Goal: Task Accomplishment & Management: Manage account settings

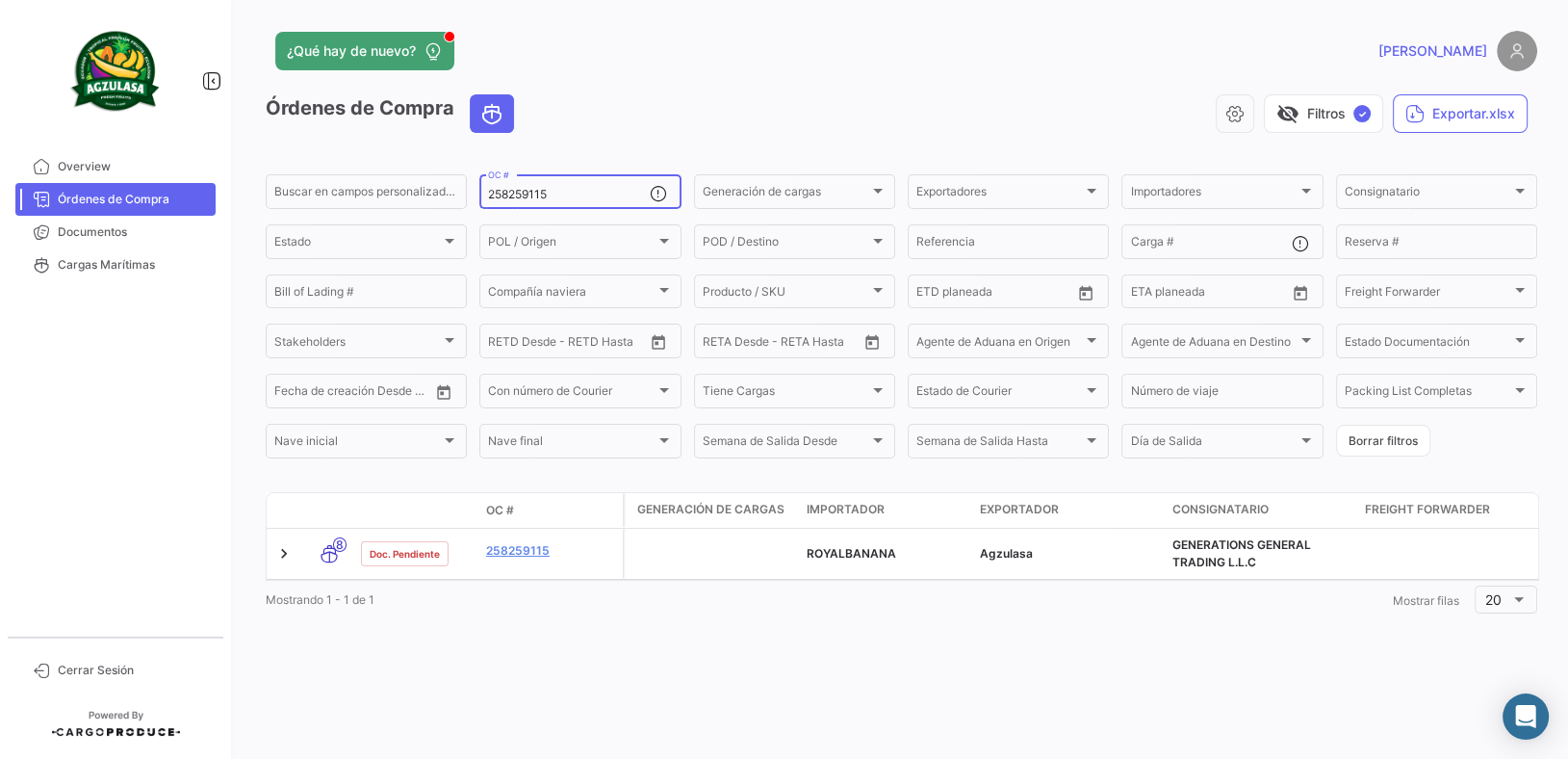
drag, startPoint x: 0, startPoint y: 0, endPoint x: 0, endPoint y: 165, distance: 165.0
click at [2, 171] on mat-sidenav-container "Overview Órdenes de Compra Documentos Cargas Marítimas Cerrar Sesión ¿Qué hay d…" at bounding box center [784, 379] width 1568 height 759
paste input "UNIECPBO25320034"
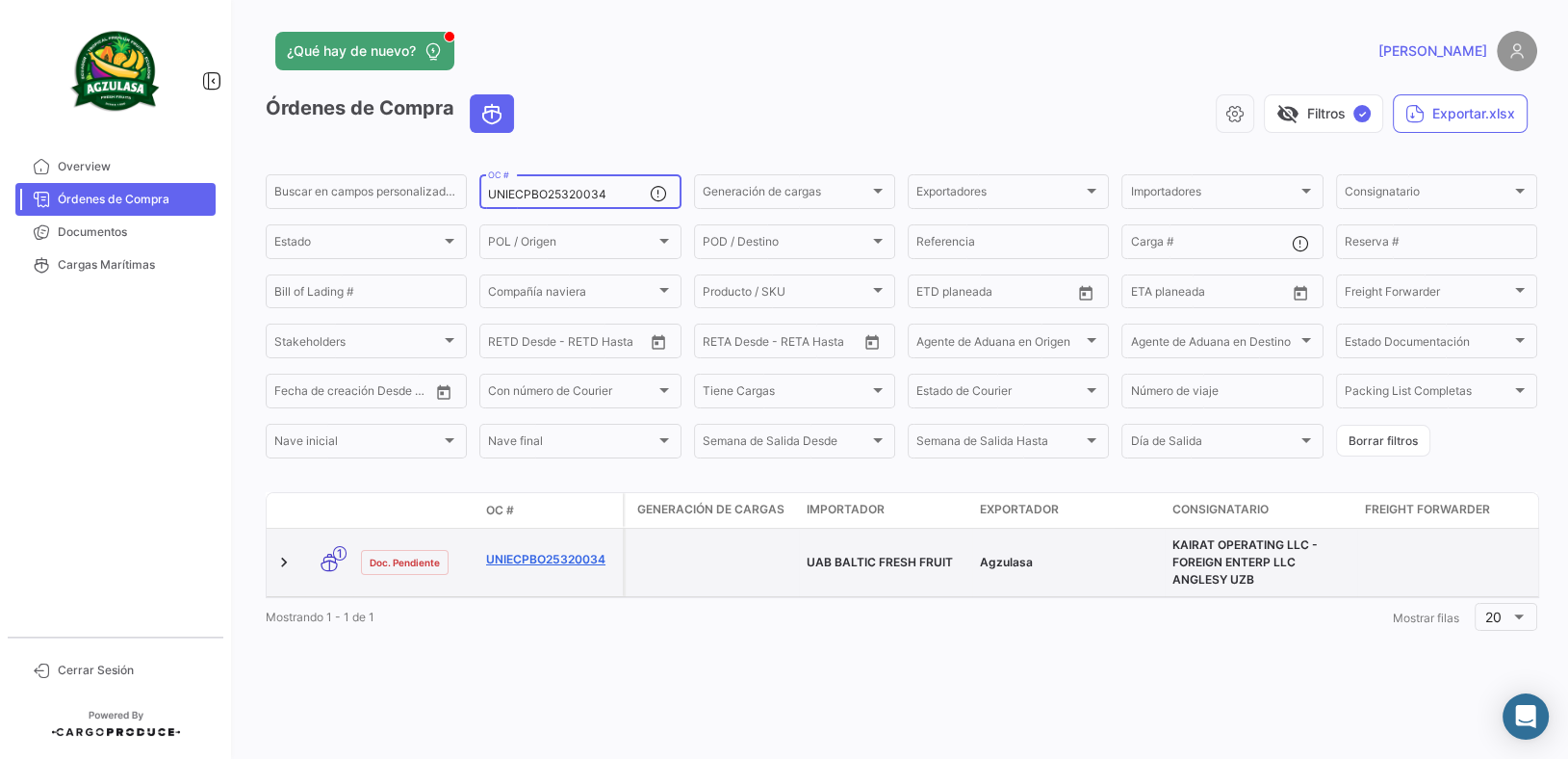
type input "UNIECPBO25320034"
click at [585, 566] on link "UNIECPBO25320034" at bounding box center [551, 558] width 129 height 17
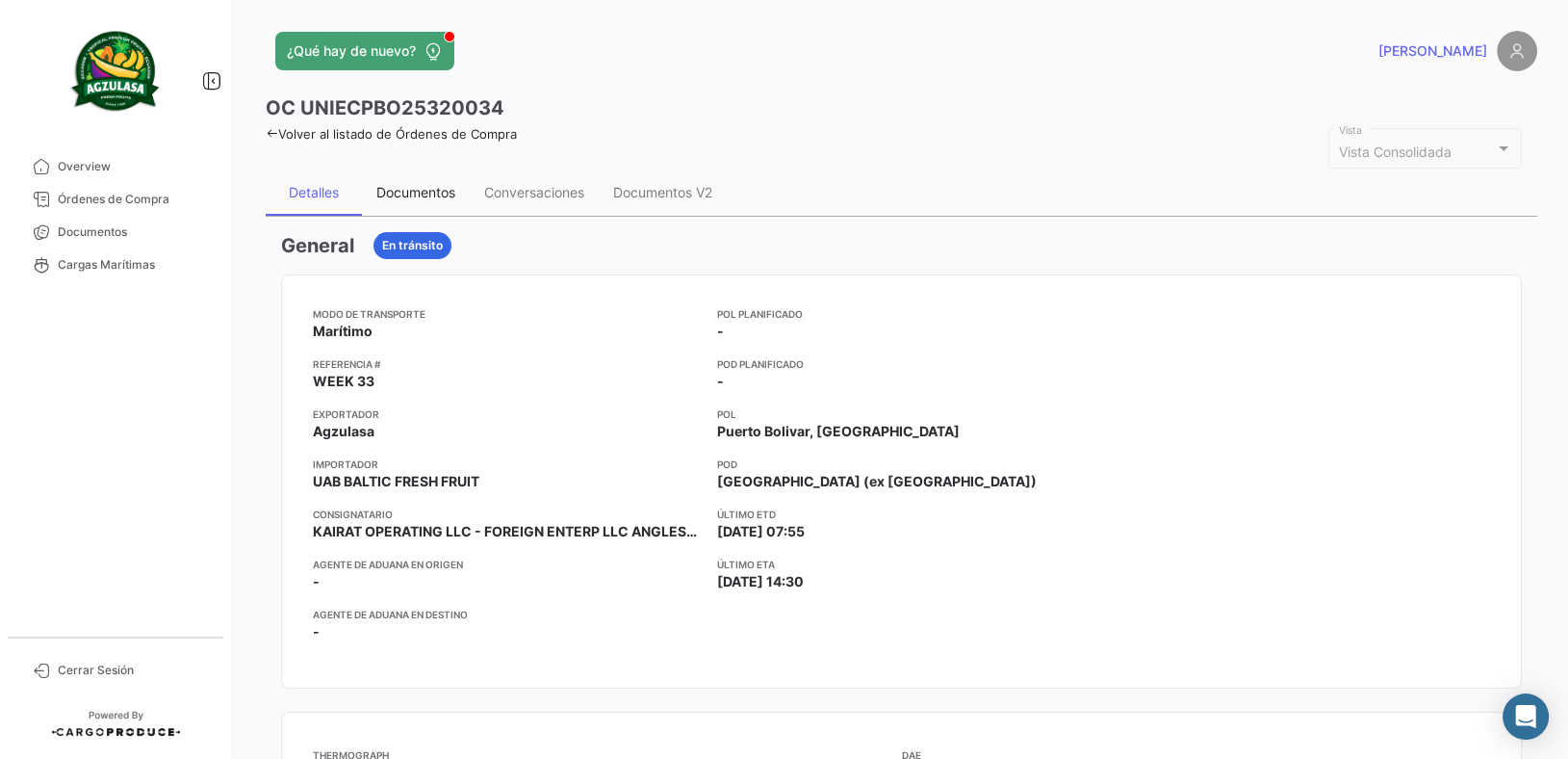
click at [418, 197] on div "Documentos" at bounding box center [415, 192] width 79 height 16
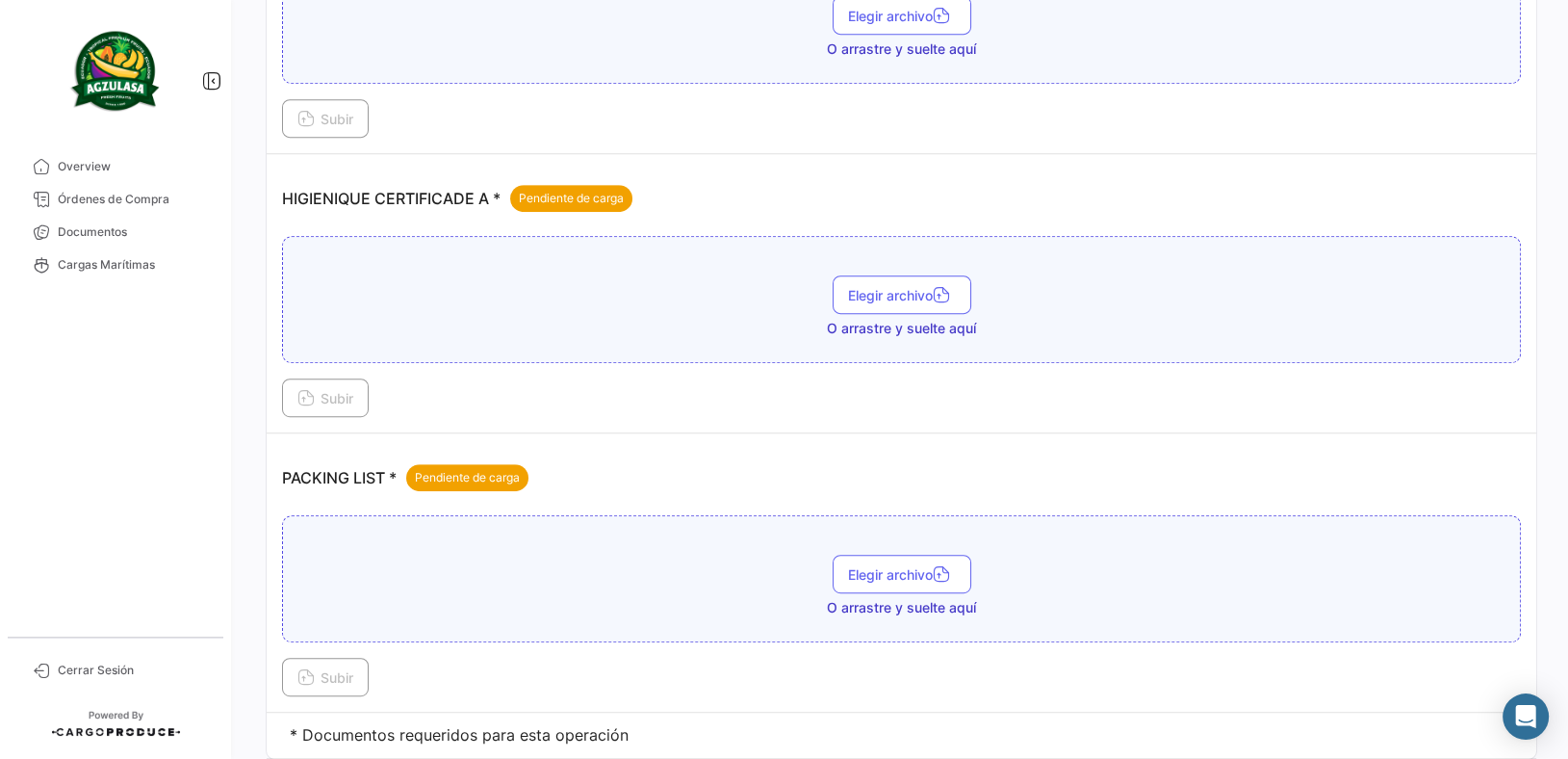
scroll to position [1145, 0]
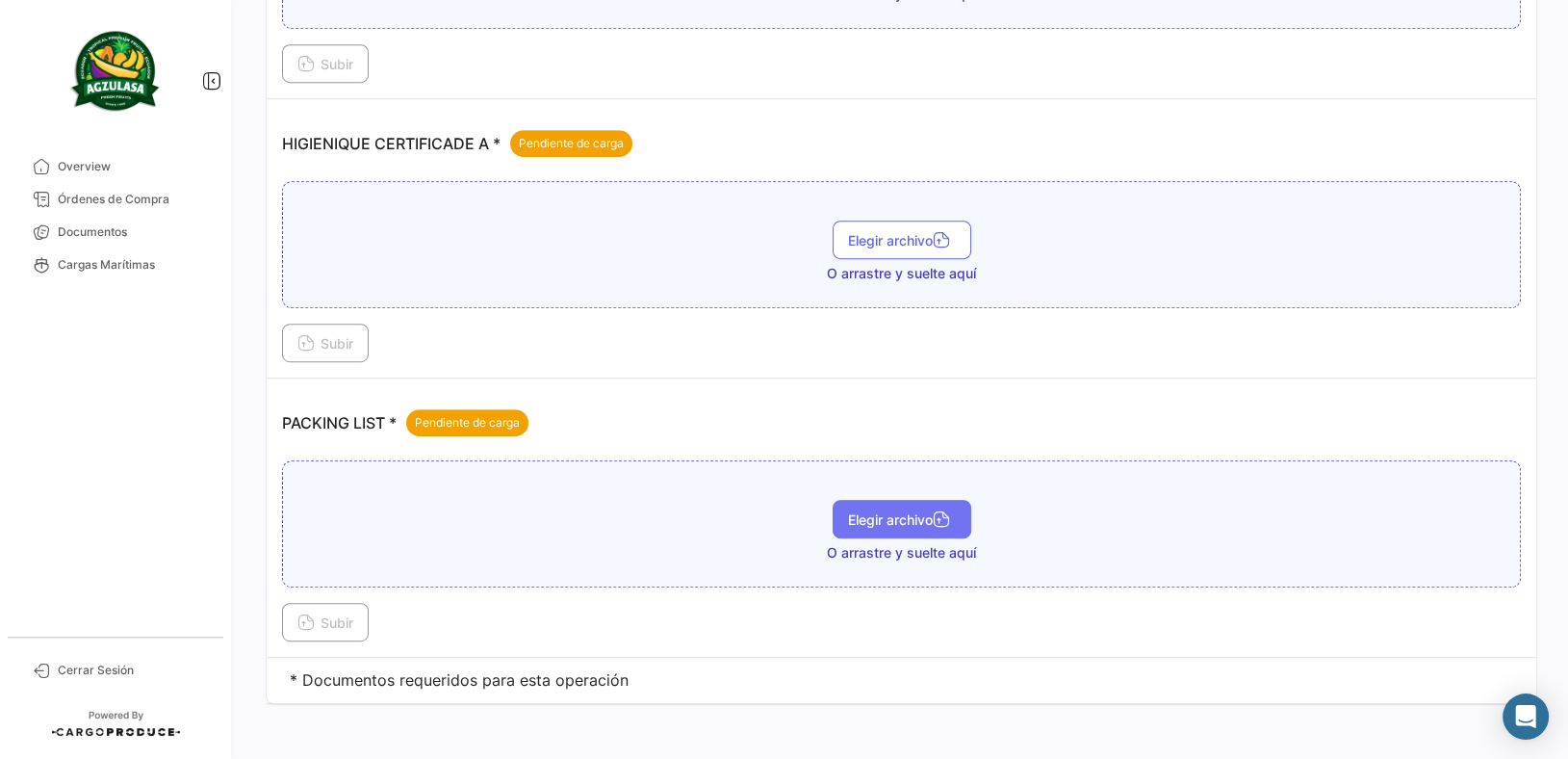
click at [927, 516] on span "Elegir archivo" at bounding box center [901, 519] width 107 height 16
click at [936, 521] on mat-tooltip-component "0817-PL33013-WK33.pdf" at bounding box center [897, 538] width 207 height 55
click at [904, 525] on div "0817-PL33013-WK33.pdf" at bounding box center [897, 538] width 180 height 28
click at [935, 539] on icon "button" at bounding box center [941, 539] width 17 height 17
click at [345, 614] on span "Subir" at bounding box center [325, 622] width 56 height 16
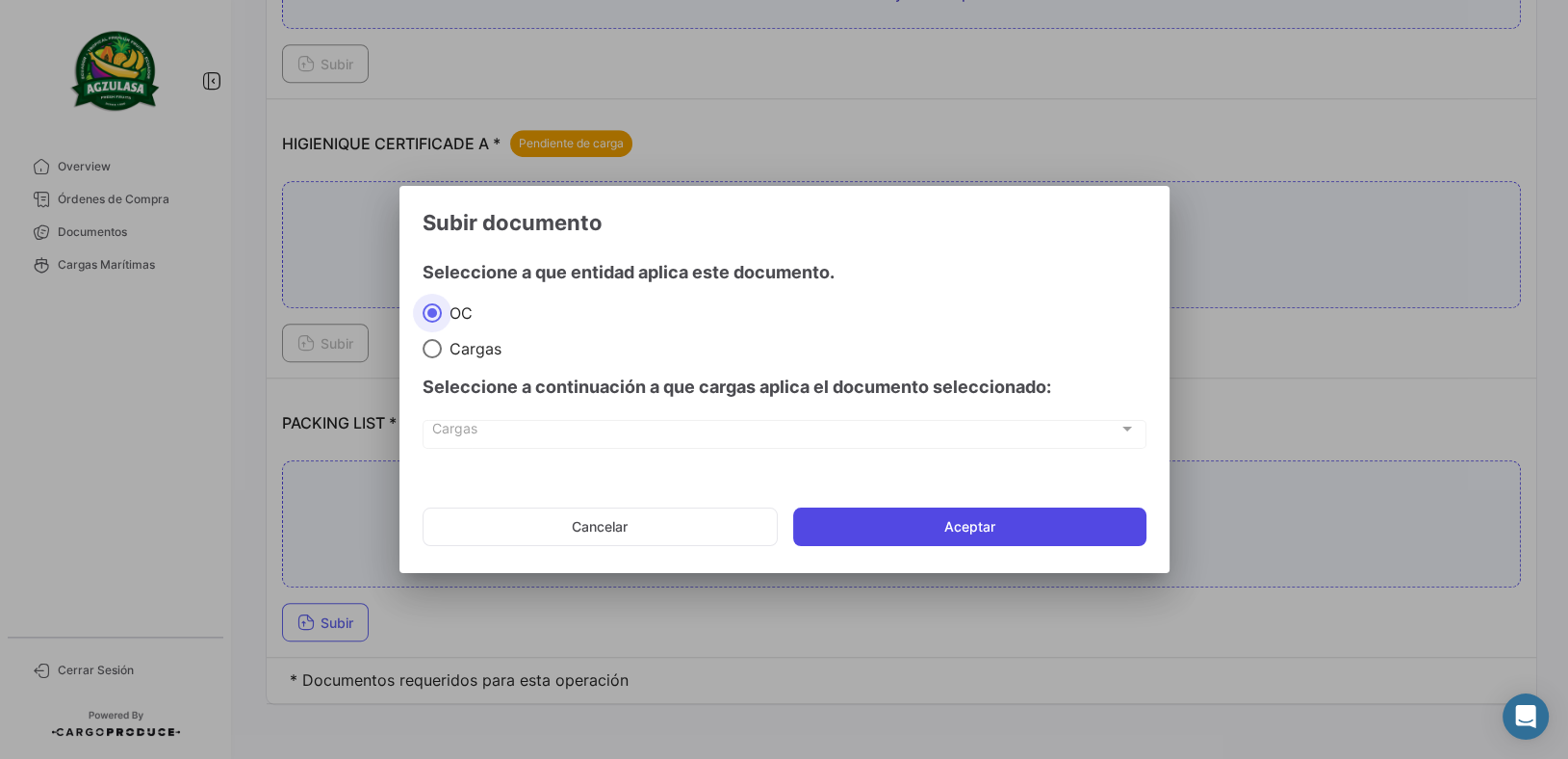
click at [970, 528] on button "Aceptar" at bounding box center [969, 526] width 353 height 39
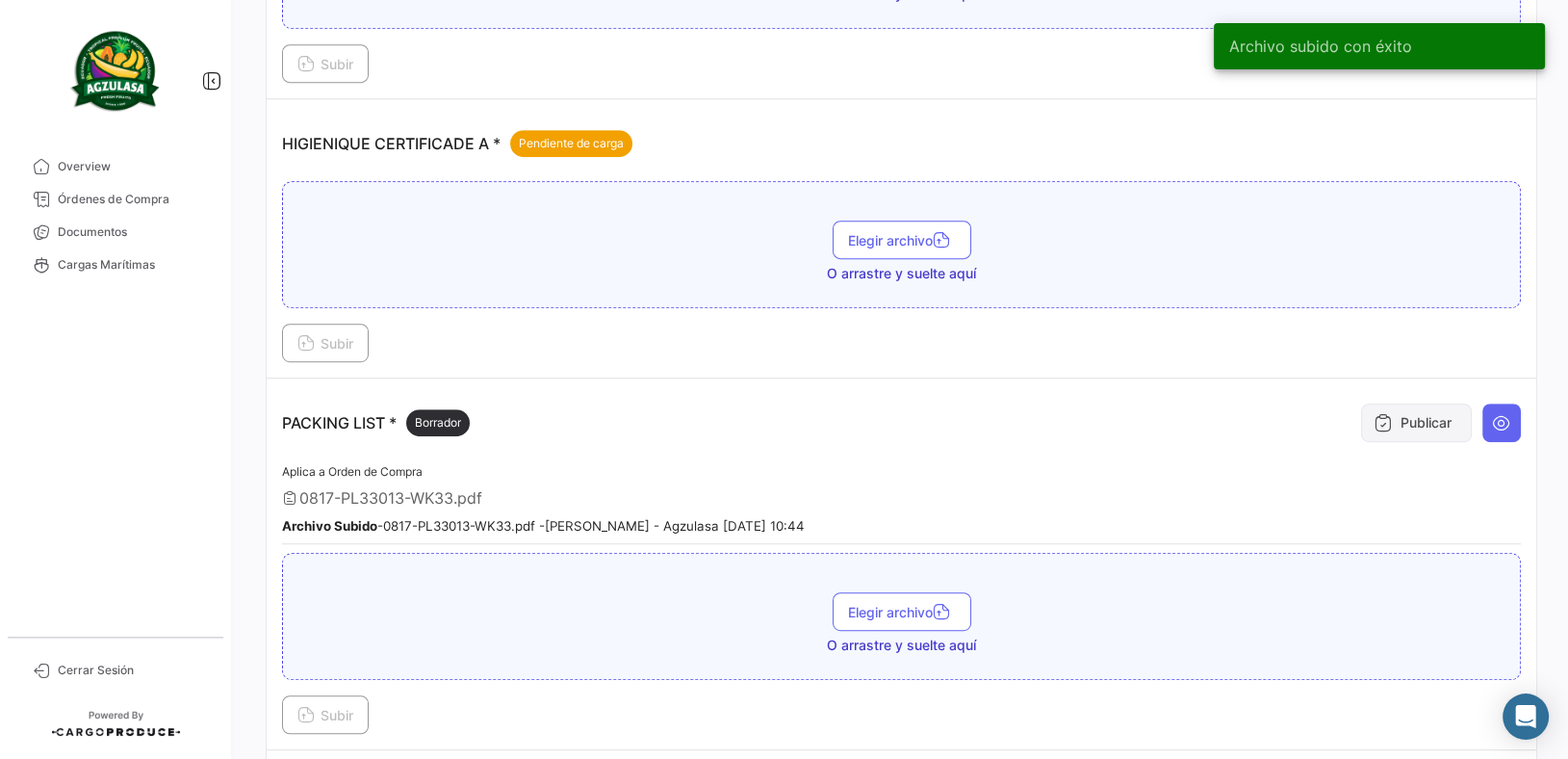
click at [1374, 413] on icon at bounding box center [1383, 422] width 19 height 19
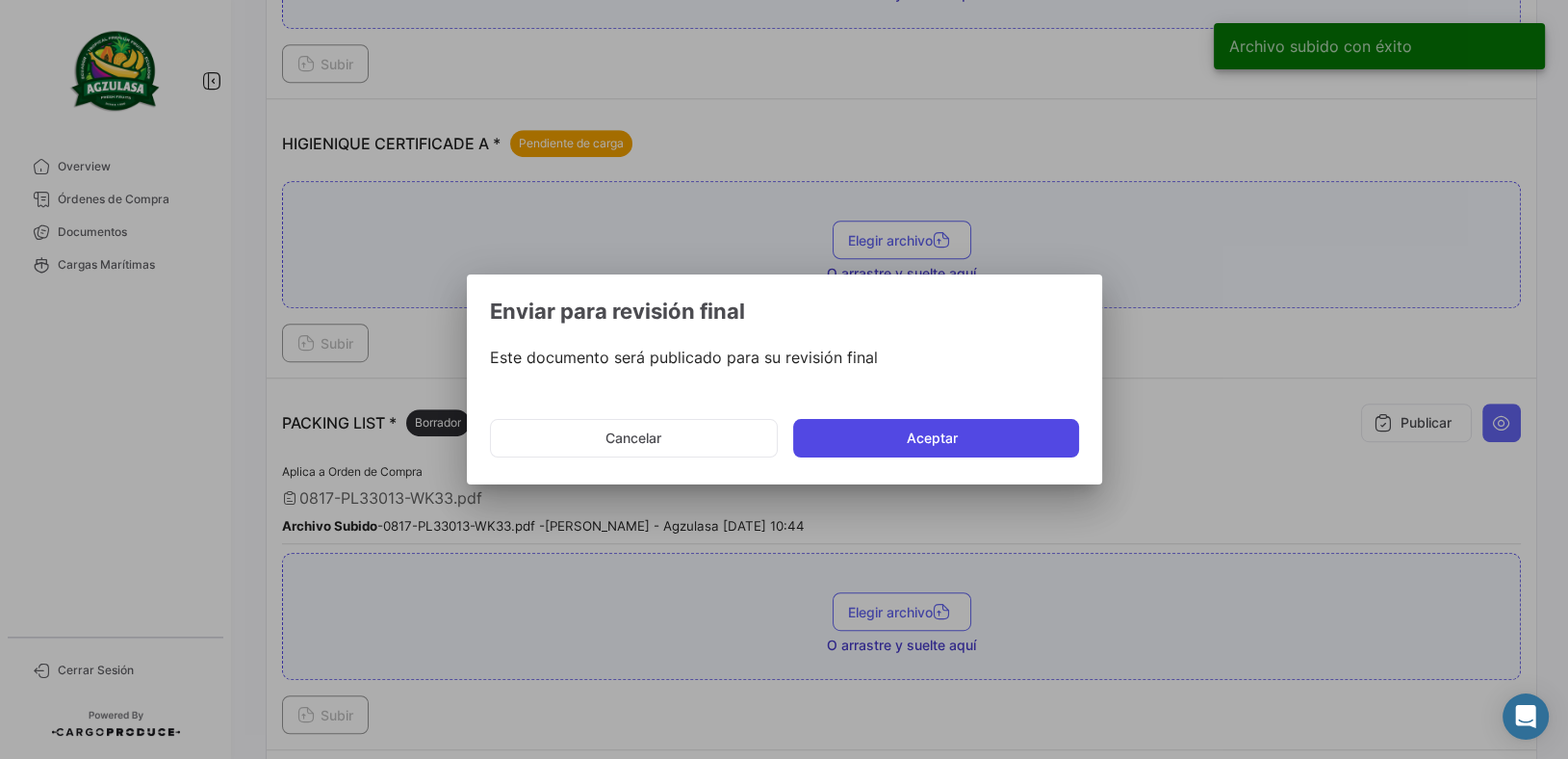
click at [1049, 440] on button "Aceptar" at bounding box center [935, 438] width 286 height 39
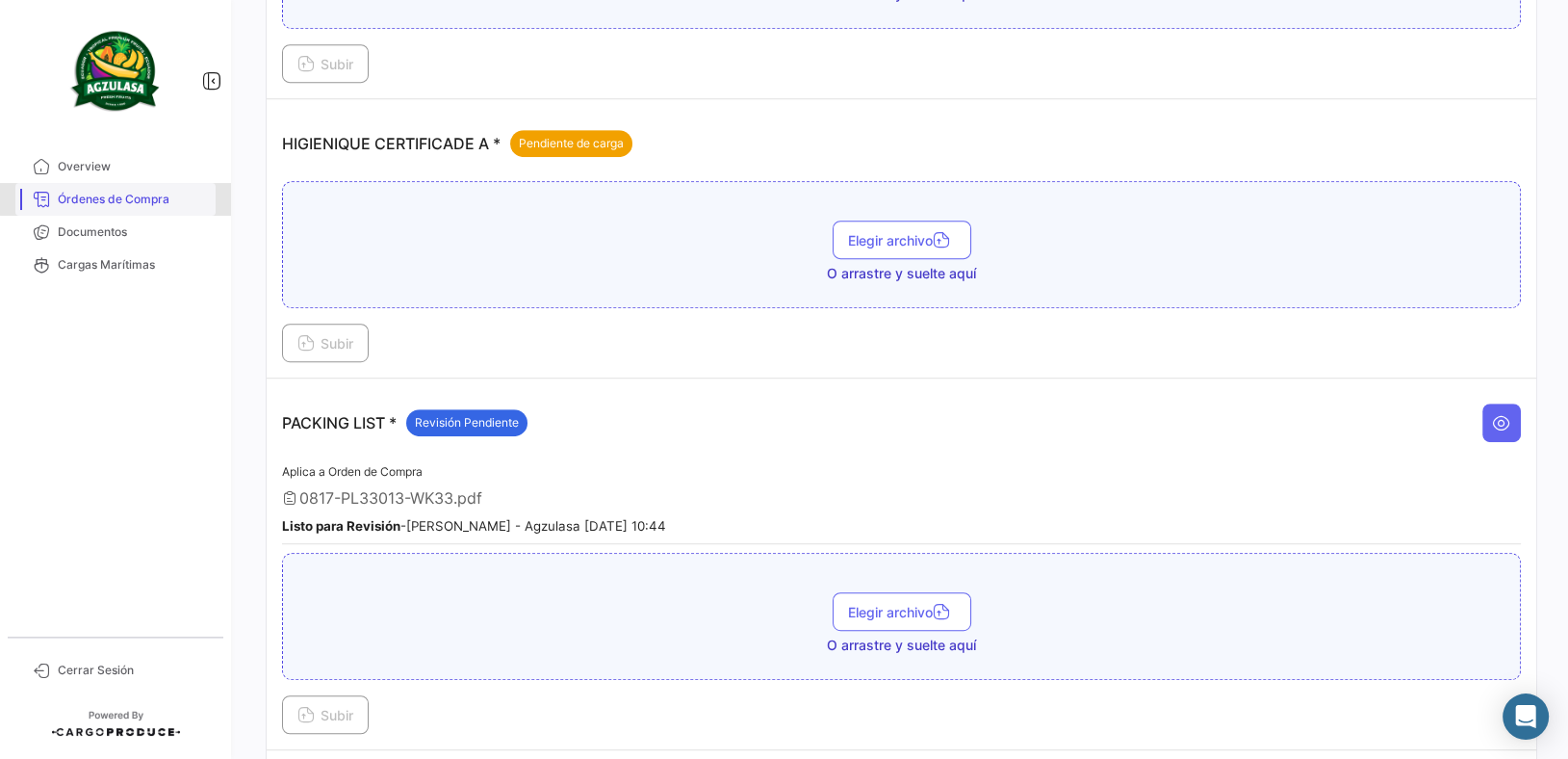
click at [144, 198] on span "Órdenes de Compra" at bounding box center [132, 199] width 150 height 17
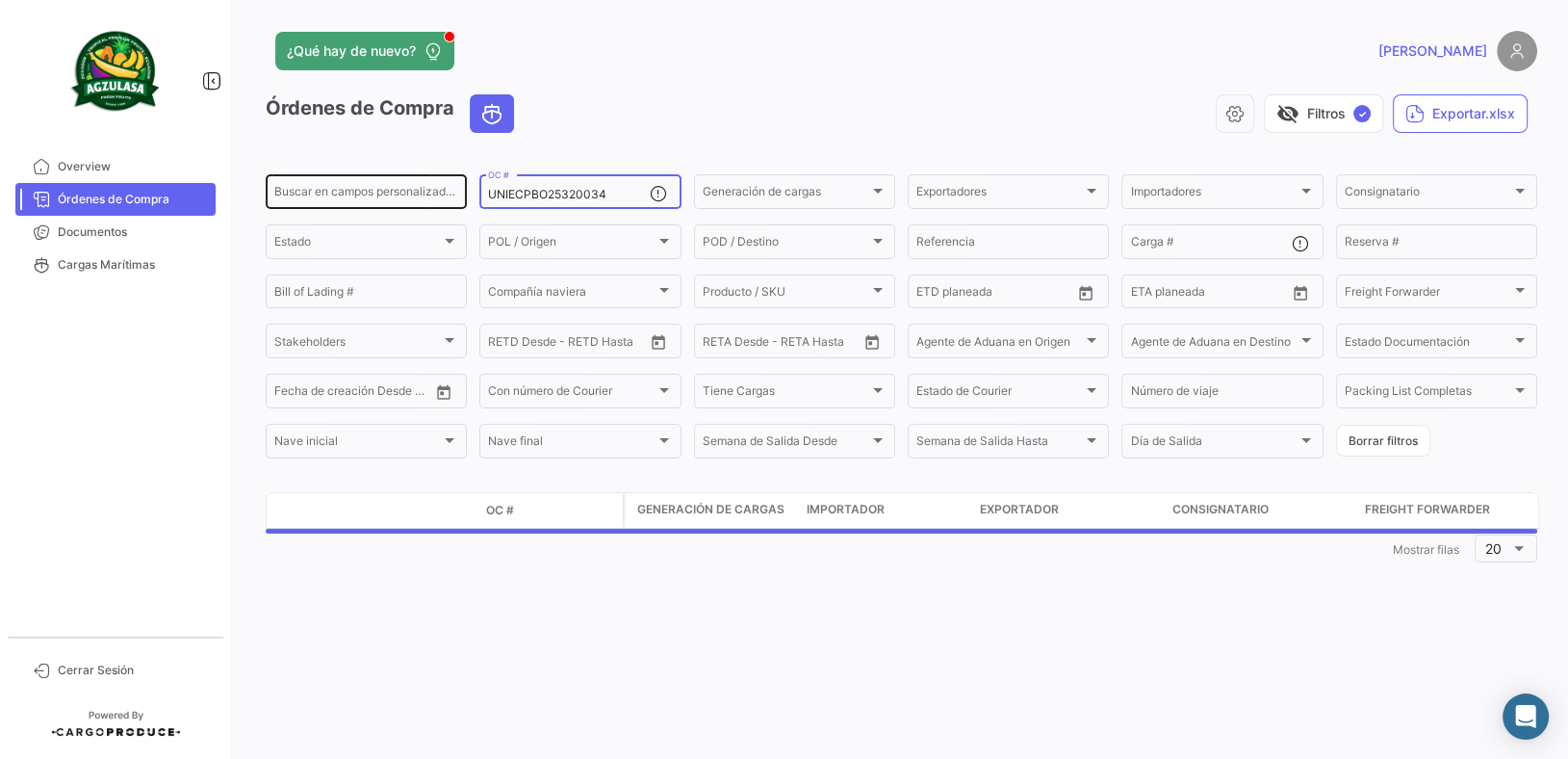
drag, startPoint x: 614, startPoint y: 197, endPoint x: 268, endPoint y: 181, distance: 346.4
click at [0, 0] on div "Buscar en campos personalizados... UNIECPBO25320034 OC # Generación de cargas G…" at bounding box center [0, 0] width 0 height 0
paste input "GYE25320066"
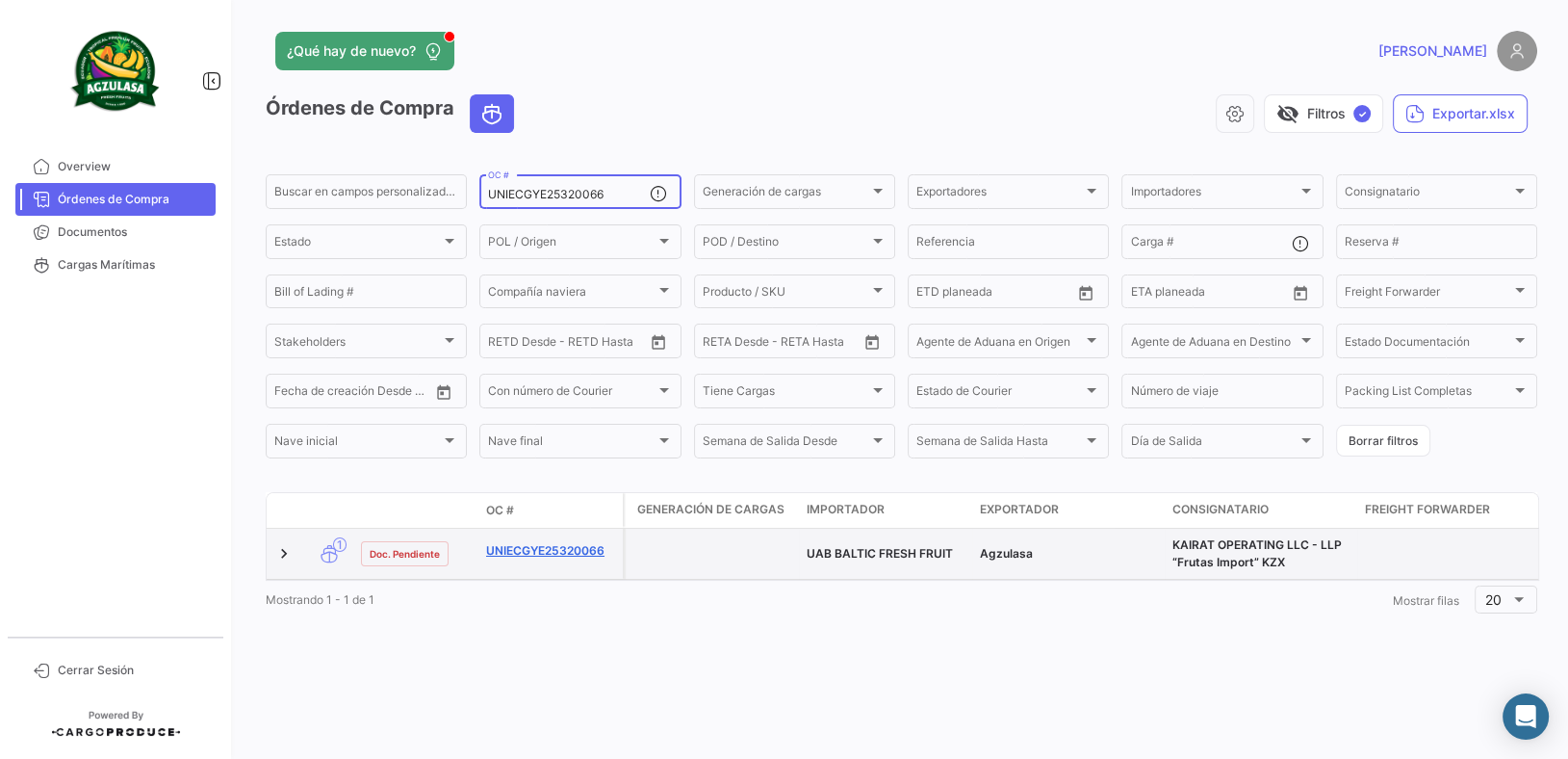
type input "UNIECGYE25320066"
click at [537, 558] on link "UNIECGYE25320066" at bounding box center [551, 550] width 129 height 17
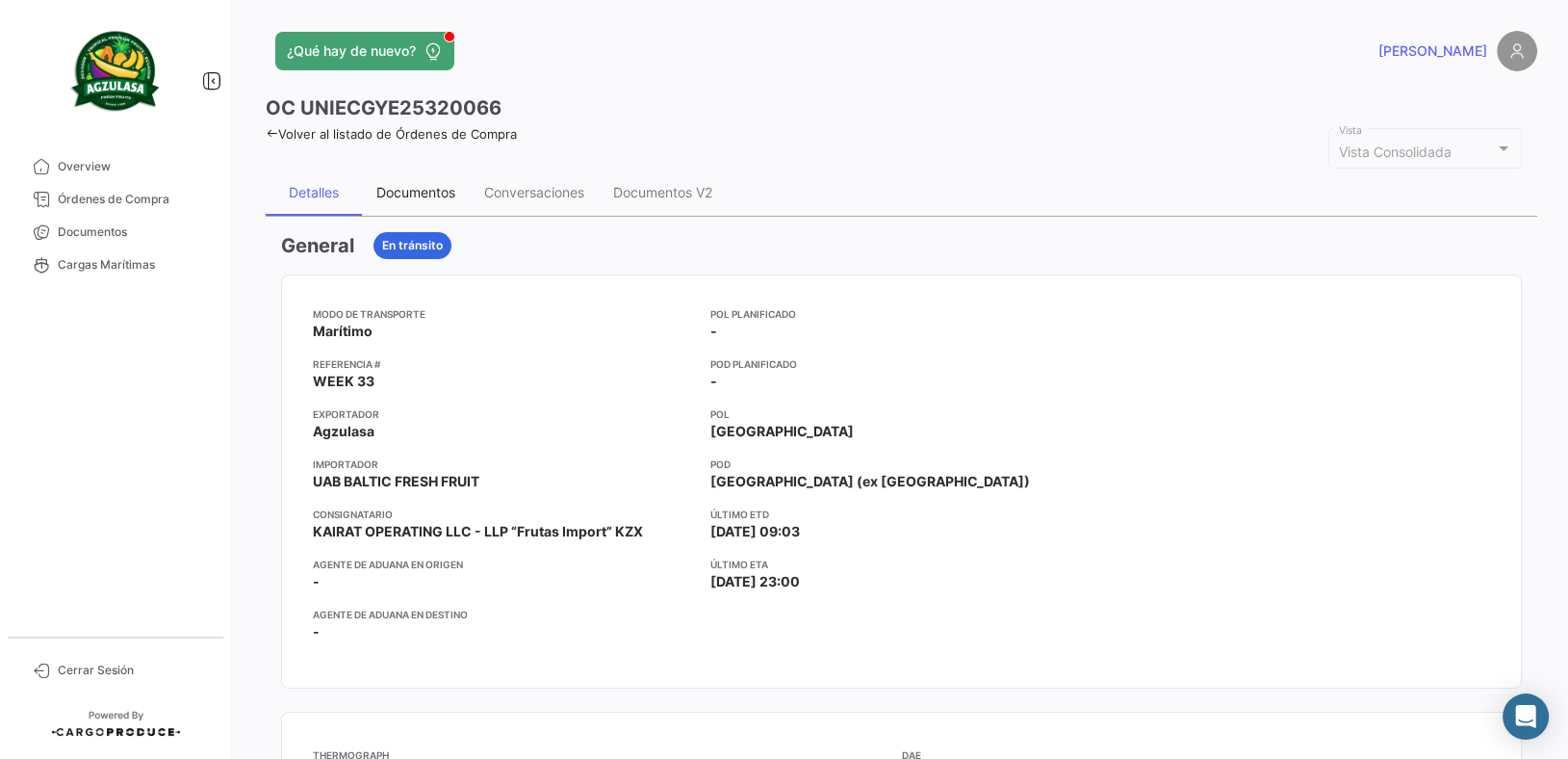
click at [445, 188] on div "Documentos" at bounding box center [415, 192] width 79 height 16
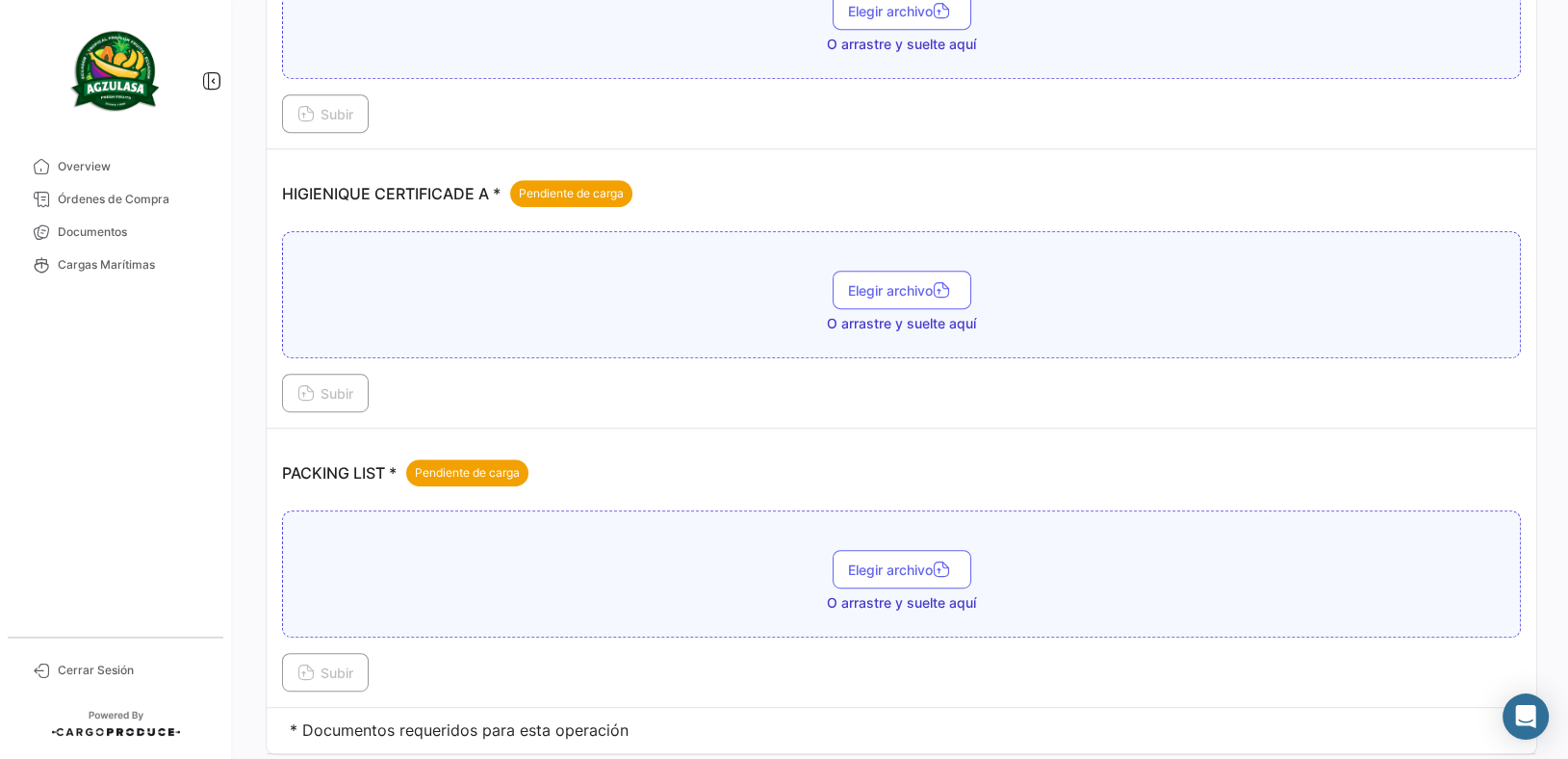
scroll to position [1145, 0]
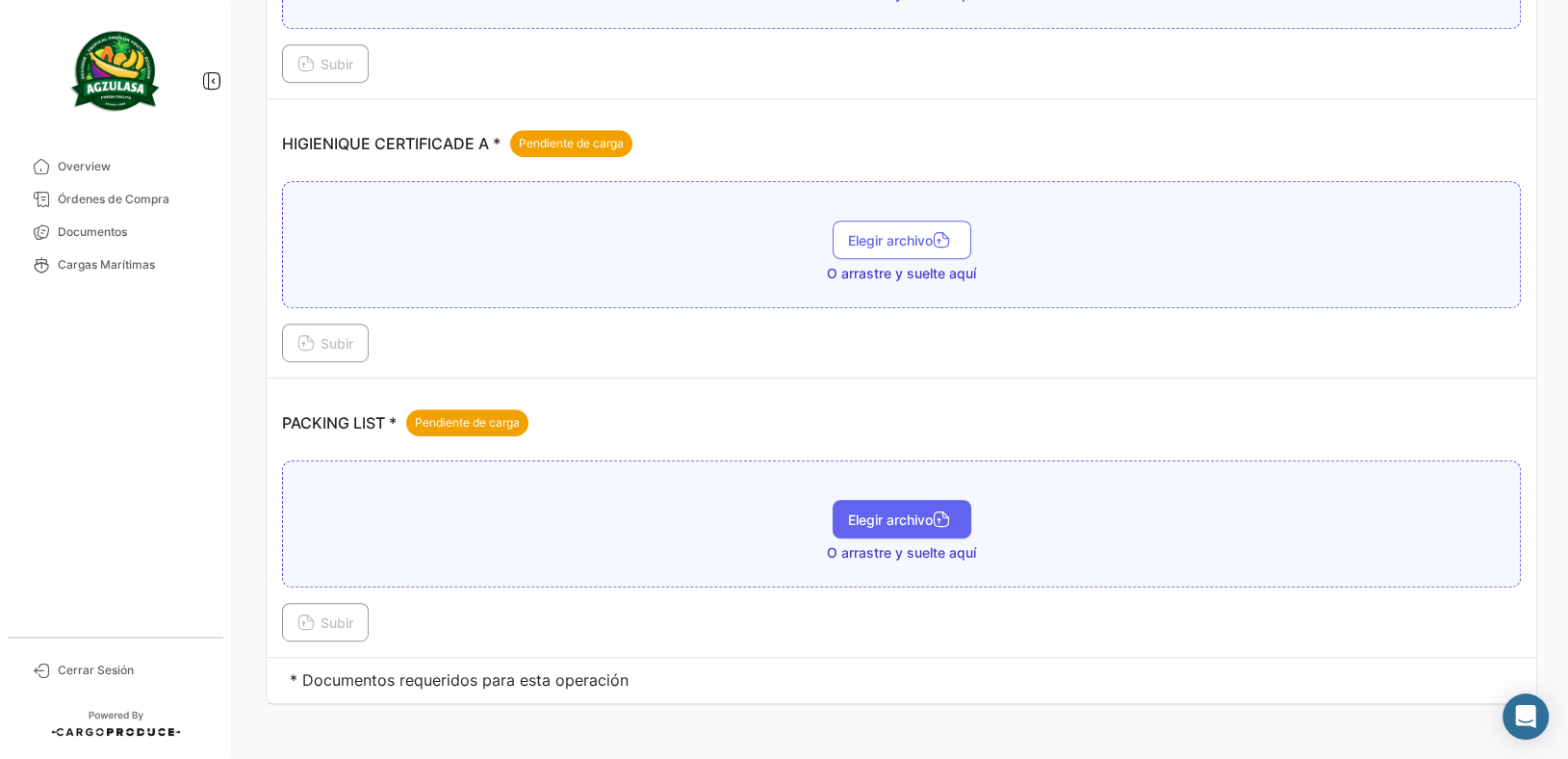
drag, startPoint x: 818, startPoint y: 501, endPoint x: 878, endPoint y: 513, distance: 61.2
click at [839, 502] on div "Elegir archivo O arrastre y suelte aquí" at bounding box center [901, 530] width 1218 height 63
click at [880, 513] on span "Elegir archivo" at bounding box center [901, 519] width 107 height 16
click at [352, 624] on button "Subir" at bounding box center [325, 622] width 87 height 39
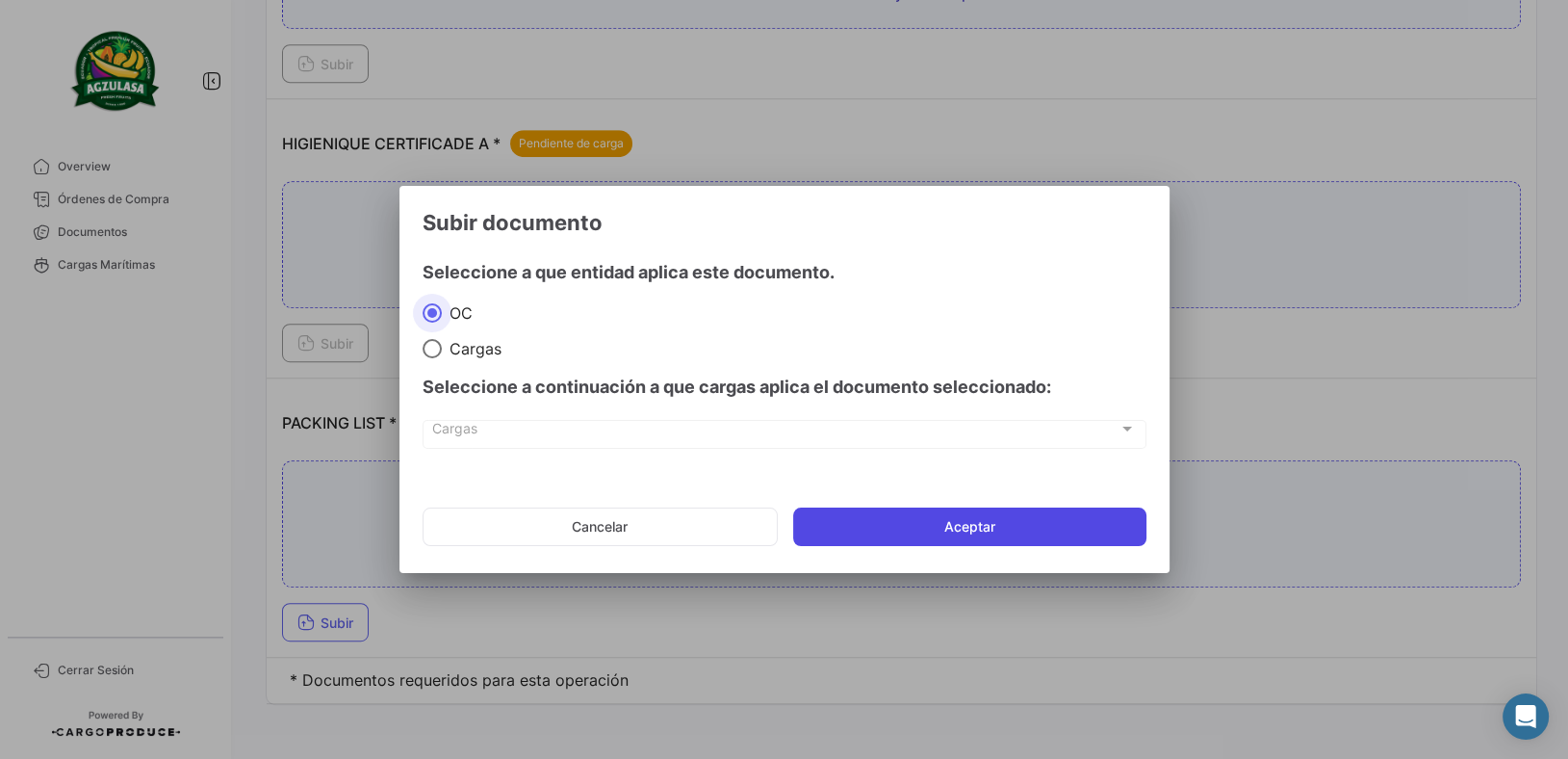
click at [1099, 530] on button "Aceptar" at bounding box center [969, 526] width 353 height 39
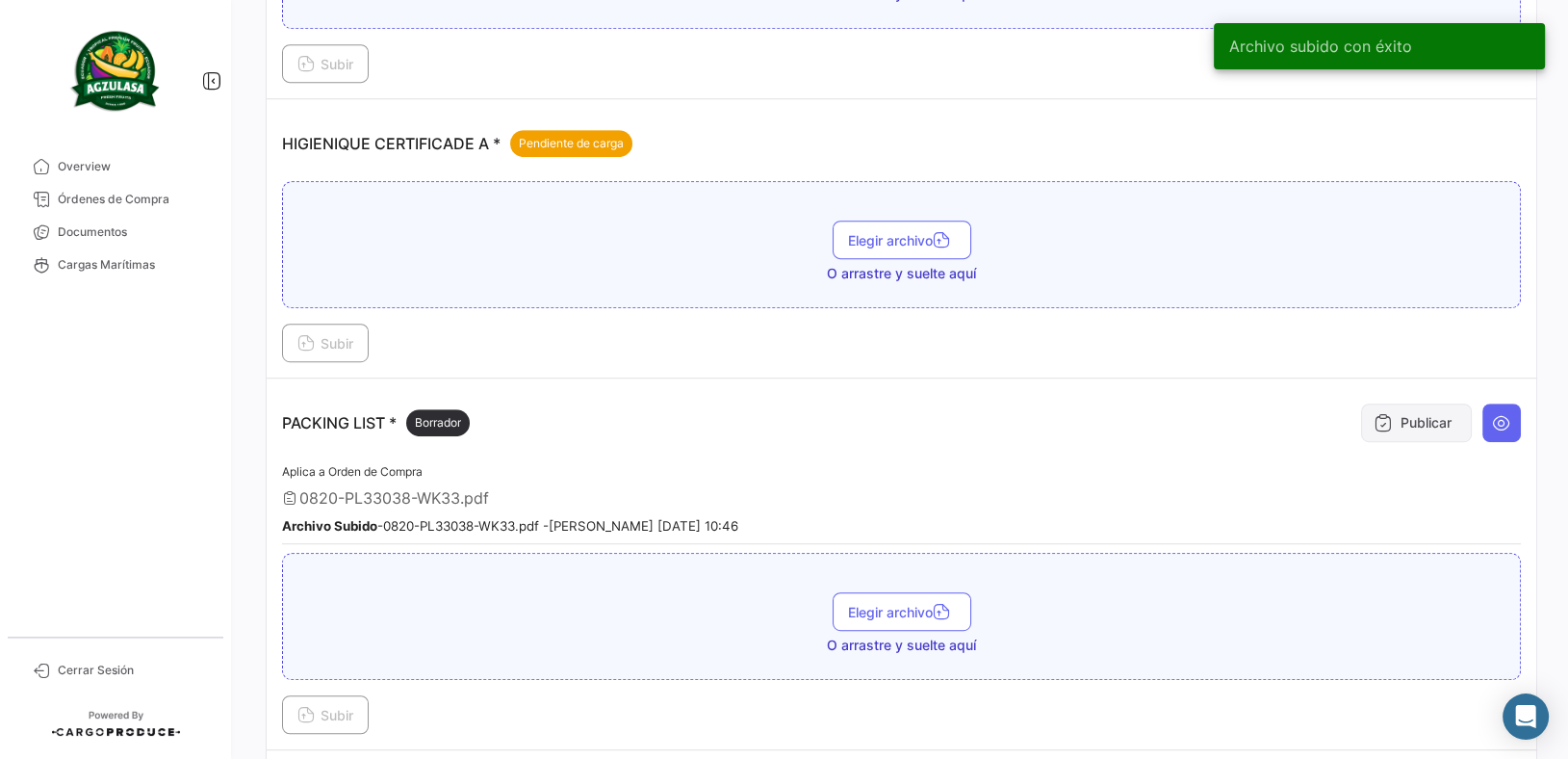
click at [1377, 413] on icon at bounding box center [1383, 422] width 19 height 19
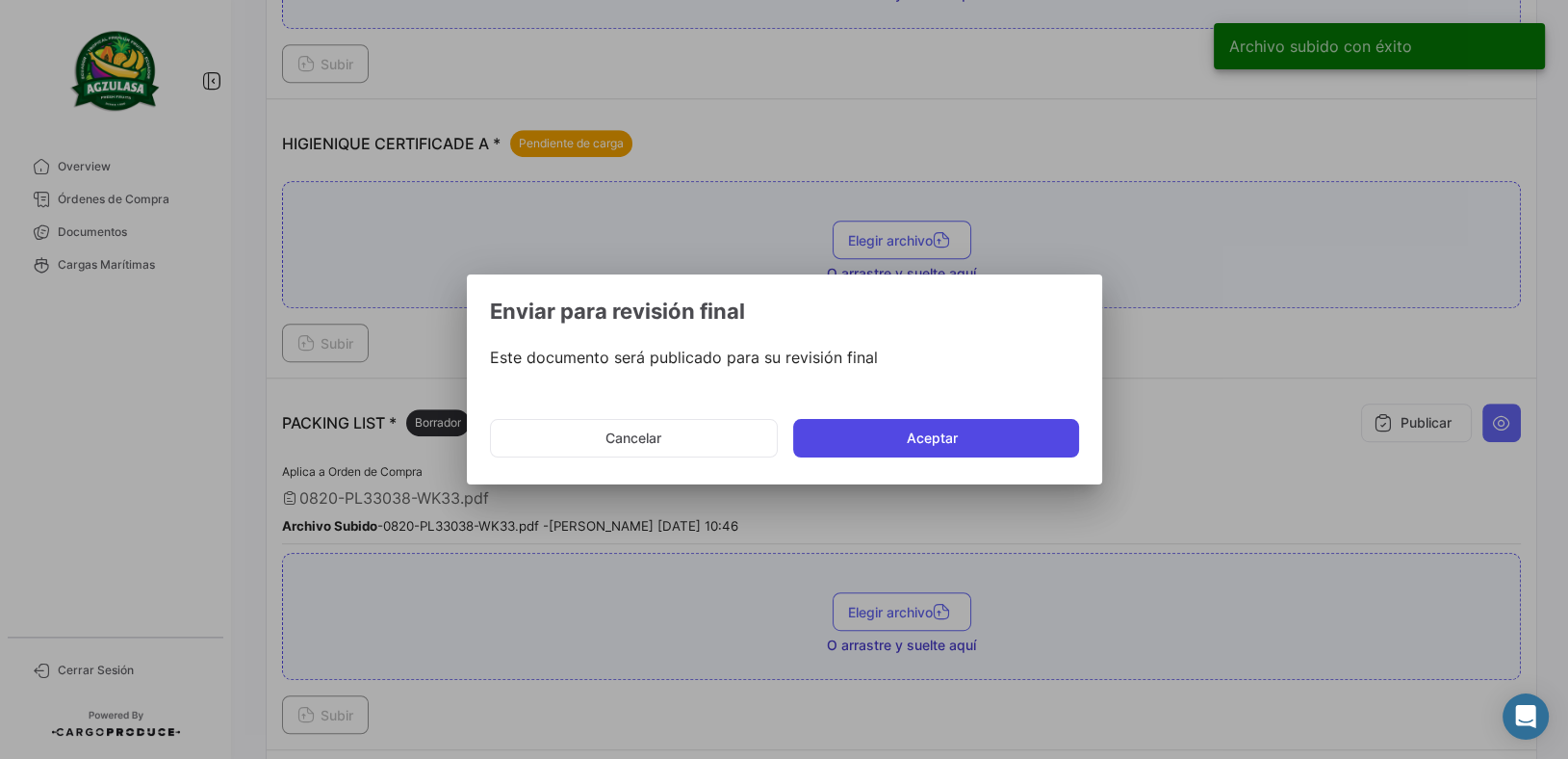
click at [938, 440] on button "Aceptar" at bounding box center [935, 438] width 286 height 39
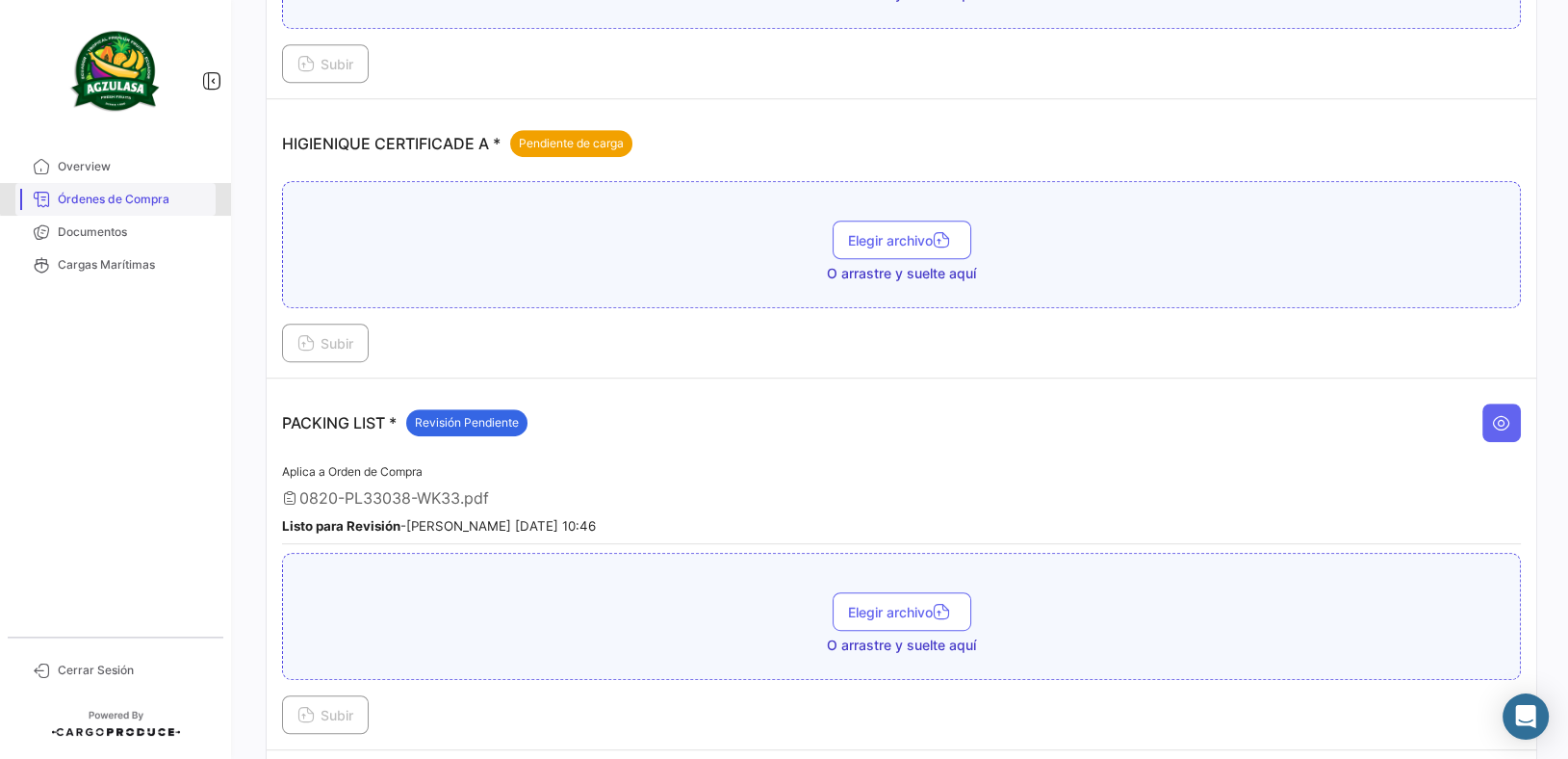
click at [146, 196] on span "Órdenes de Compra" at bounding box center [132, 199] width 150 height 17
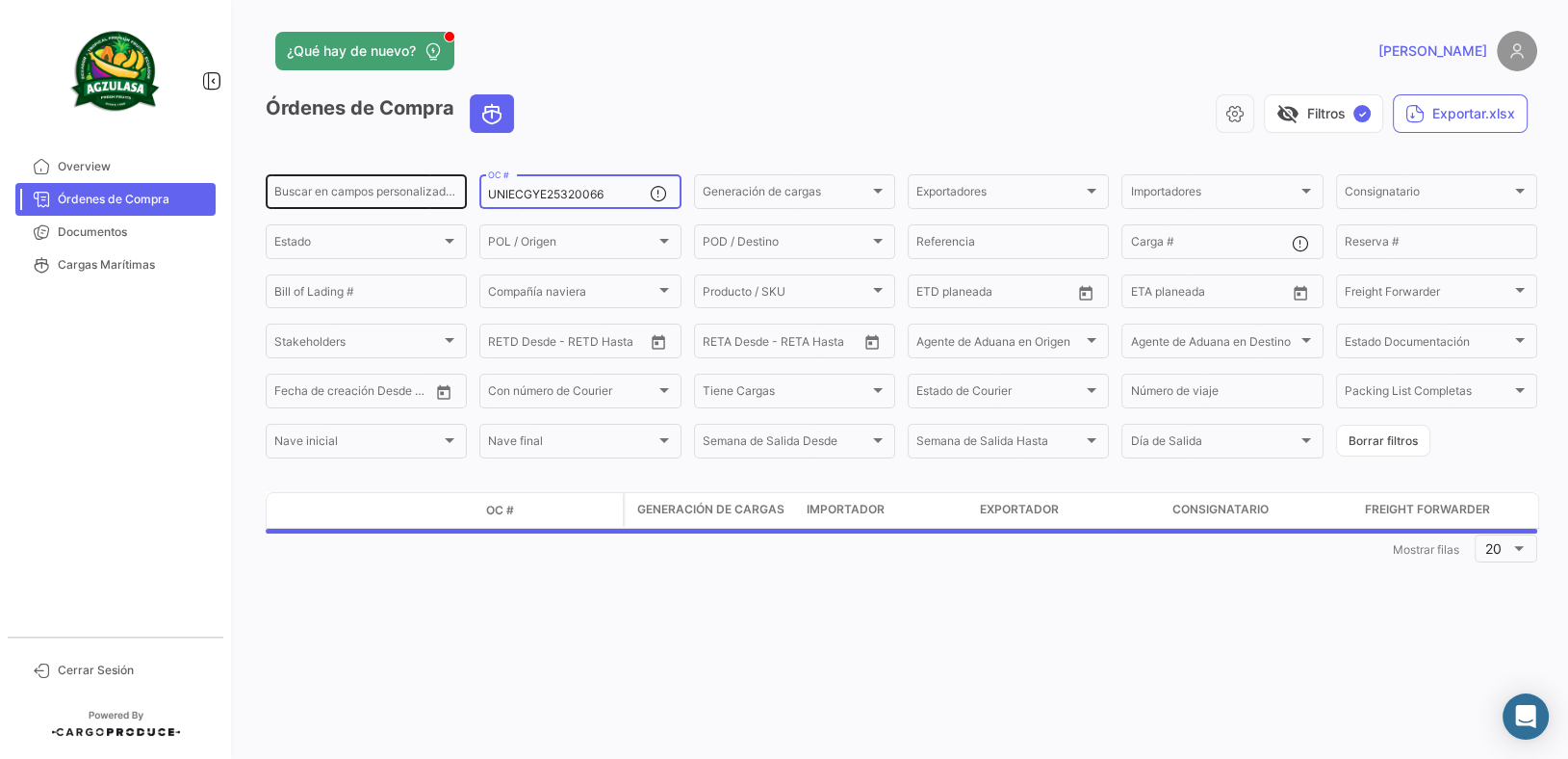
drag, startPoint x: 635, startPoint y: 191, endPoint x: 342, endPoint y: 178, distance: 293.3
click at [0, 0] on div "Buscar en campos personalizados... UNIECGYE25320066 OC # Generación de cargas G…" at bounding box center [0, 0] width 0 height 0
paste input "PBO25320032"
type input "UNIECPBO25320032"
click at [482, 471] on div "Órdenes de Compra visibility_off Filtros ✓ Exportar.xlsx Buscar en campos perso…" at bounding box center [901, 331] width 1272 height 474
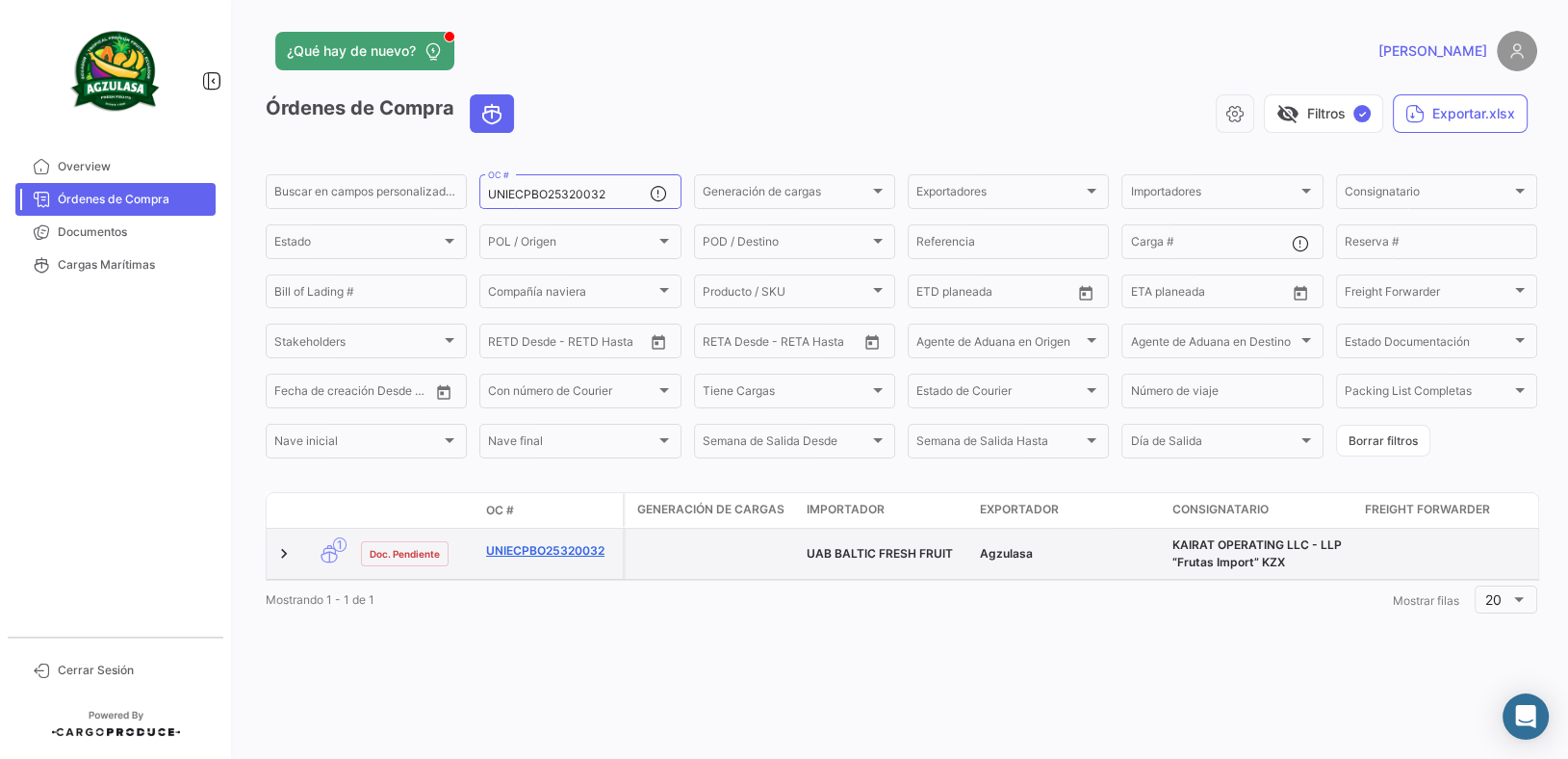
click at [555, 548] on link "UNIECPBO25320032" at bounding box center [551, 550] width 129 height 17
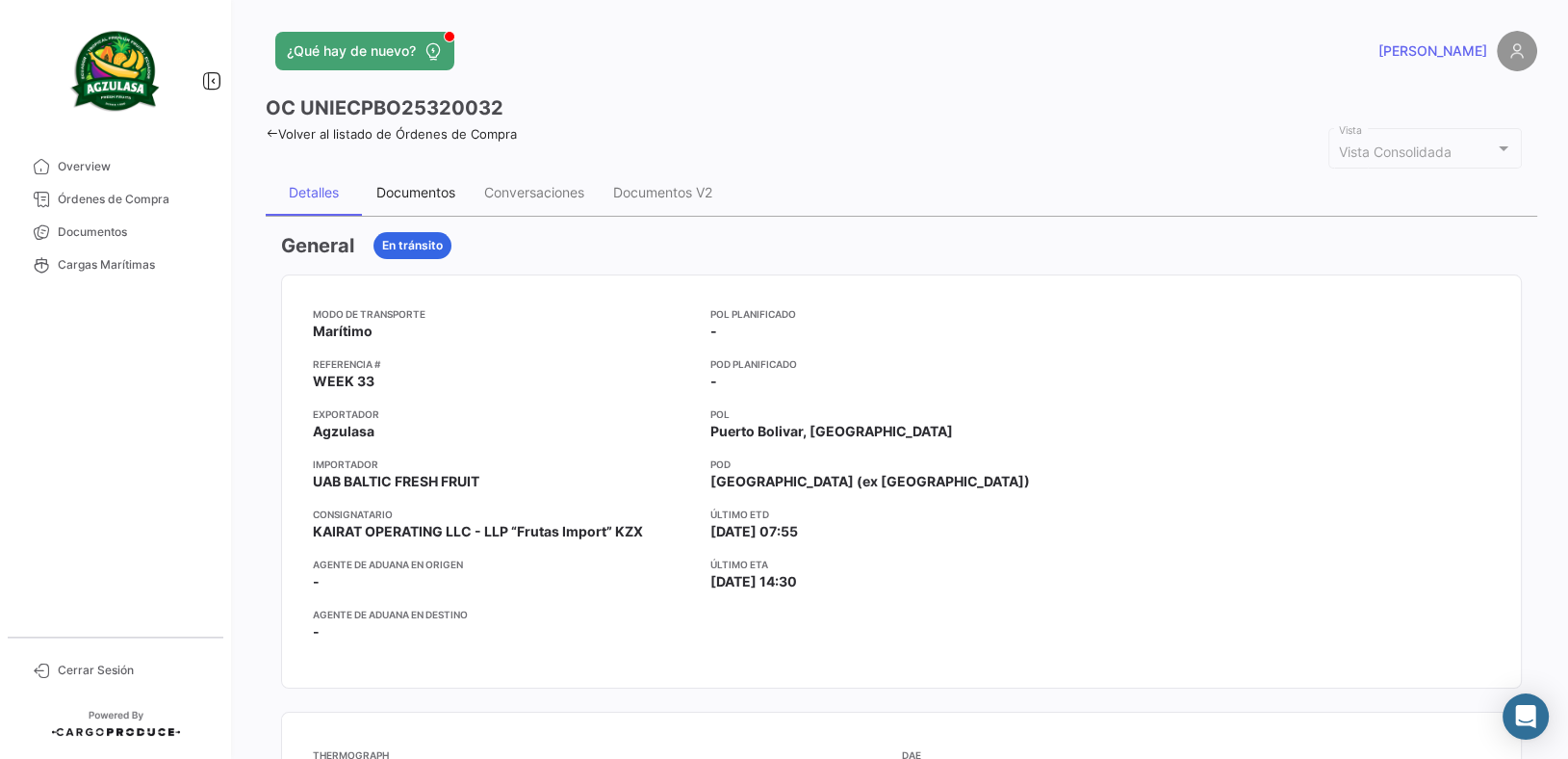
click at [406, 195] on div "Documentos" at bounding box center [415, 192] width 79 height 16
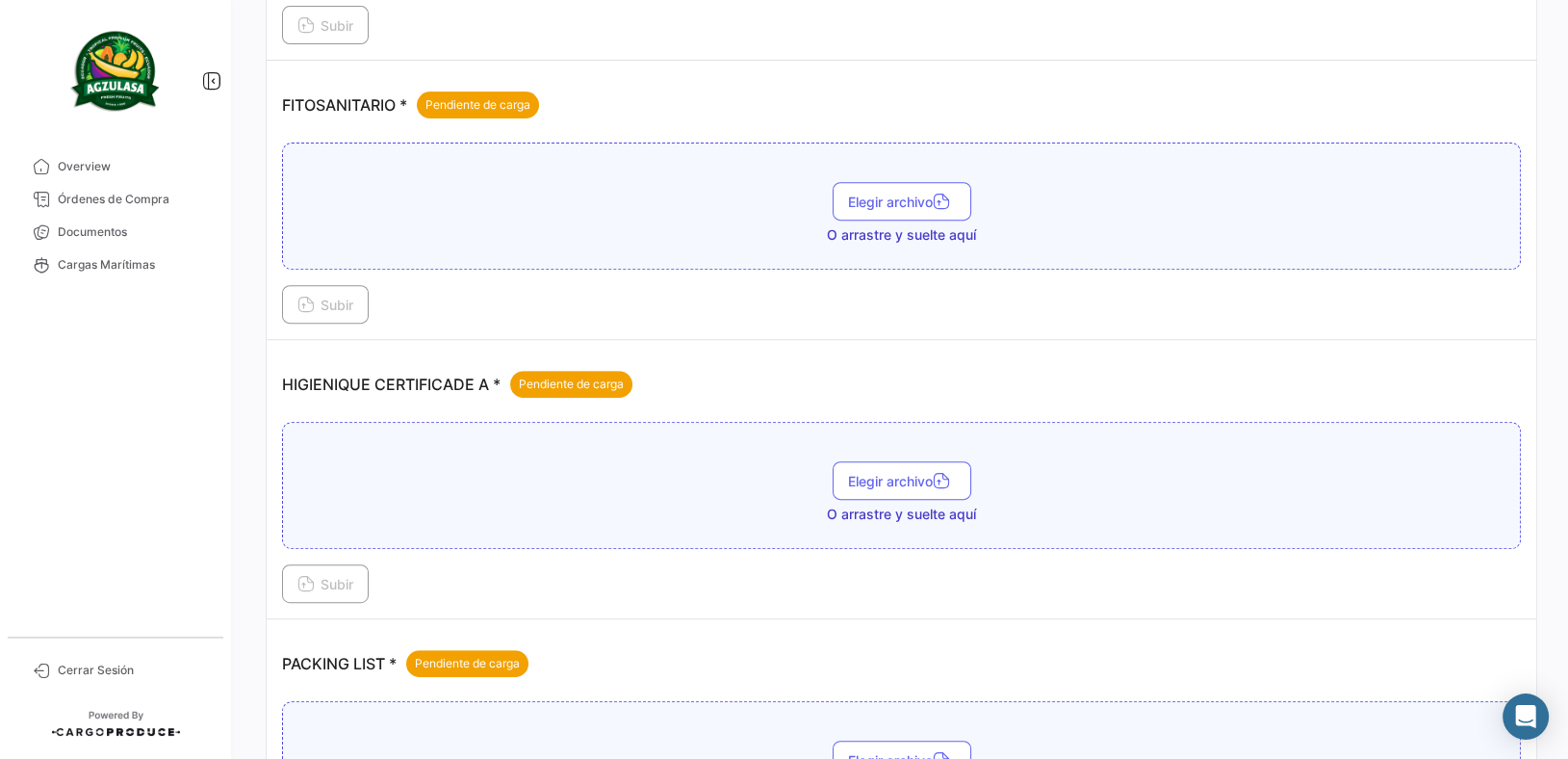
scroll to position [1145, 0]
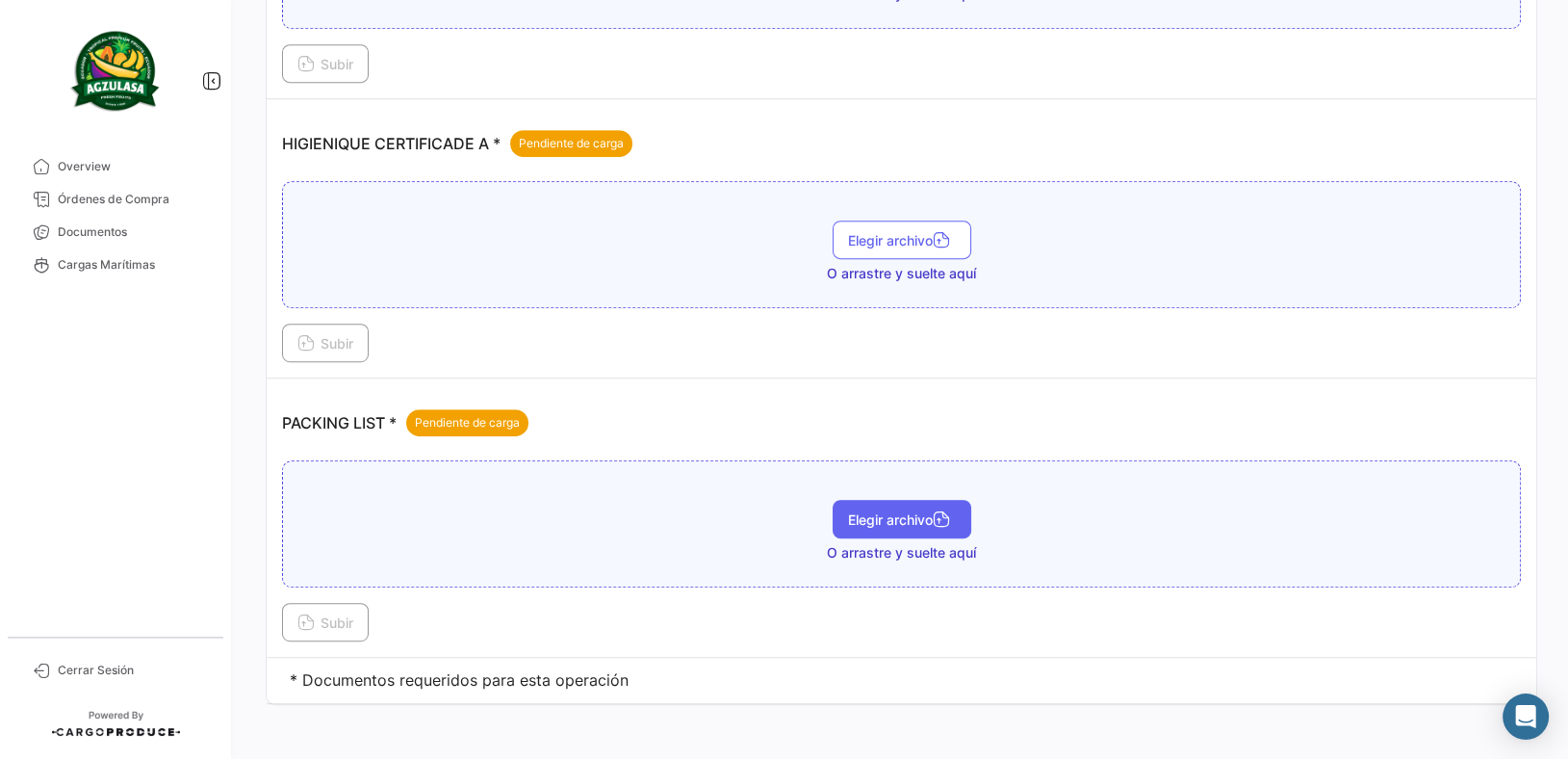
click at [848, 511] on span "Elegir archivo" at bounding box center [901, 519] width 107 height 16
click at [333, 623] on button "Subir" at bounding box center [325, 622] width 87 height 39
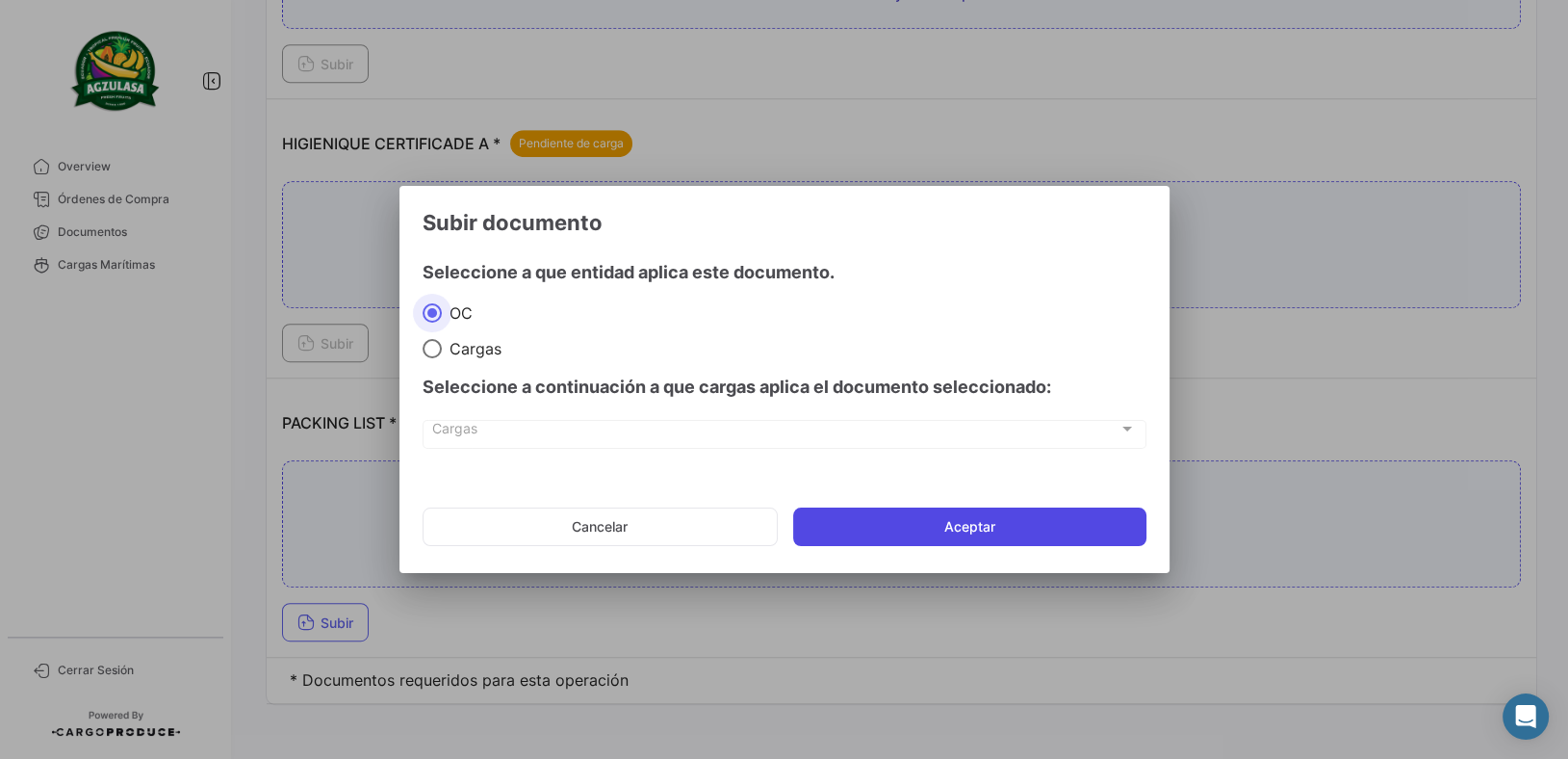
click at [968, 528] on button "Aceptar" at bounding box center [969, 526] width 353 height 39
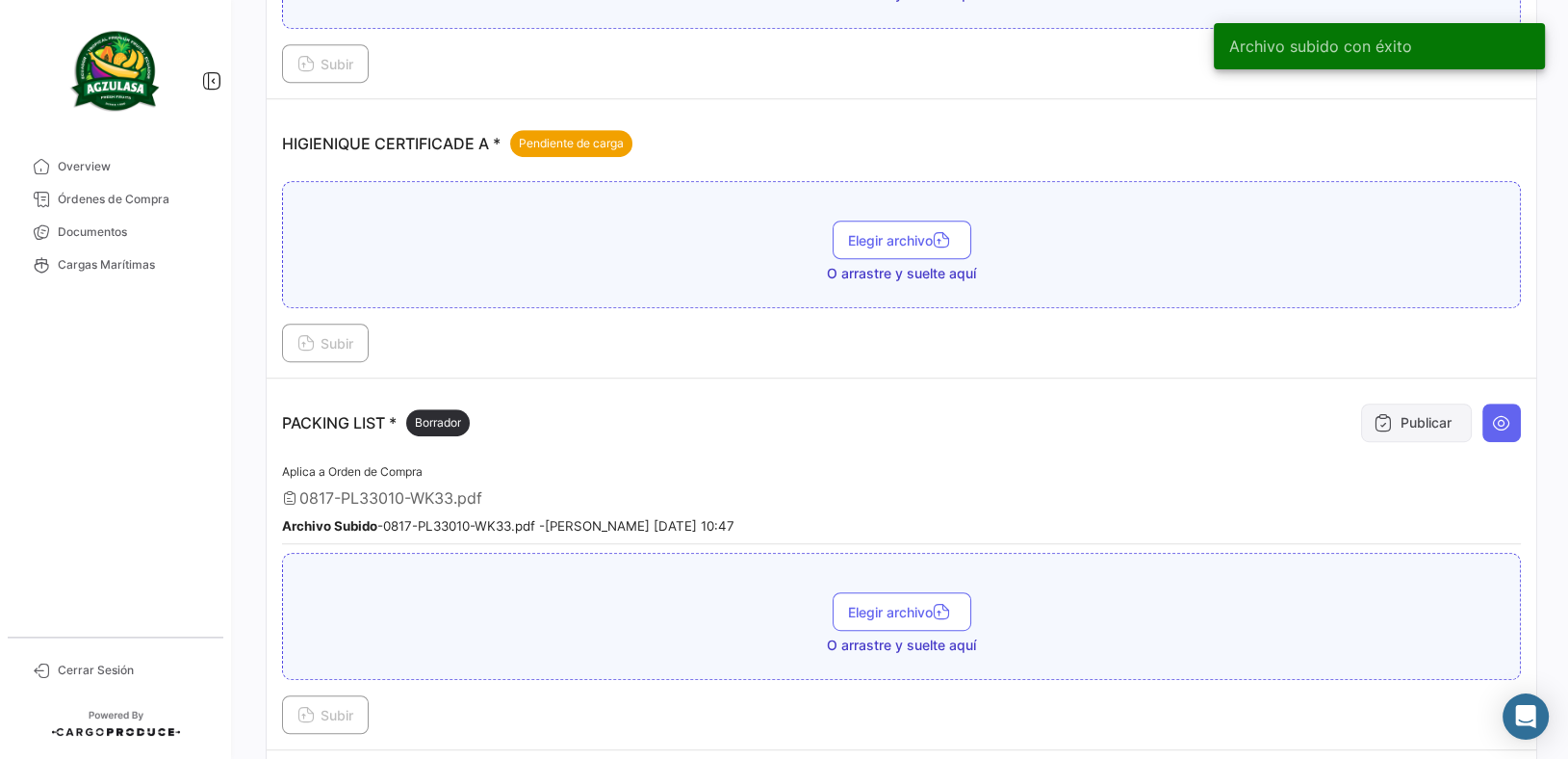
click at [1391, 412] on button "Publicar" at bounding box center [1416, 422] width 110 height 39
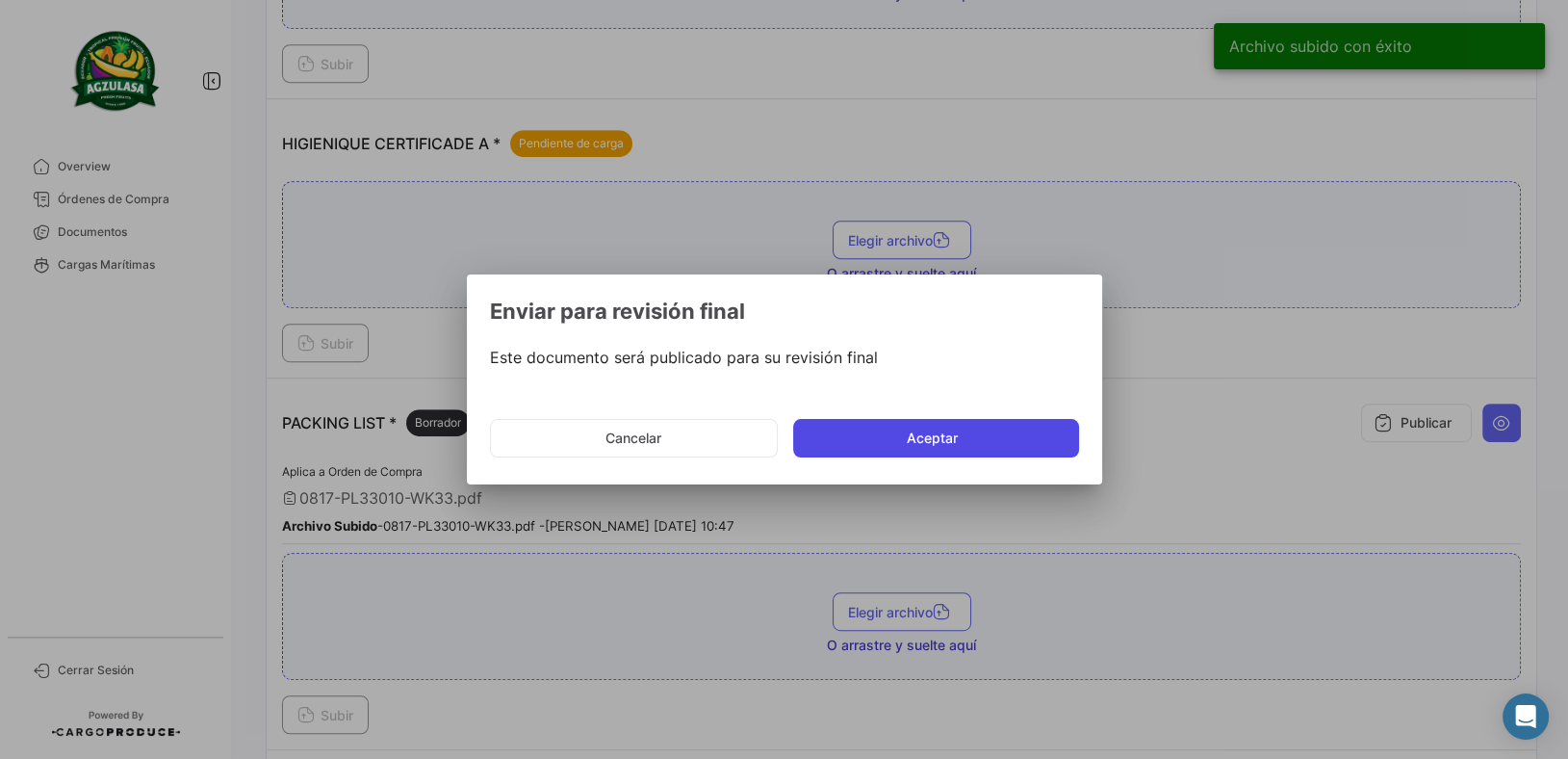
click at [1029, 431] on button "Aceptar" at bounding box center [935, 438] width 286 height 39
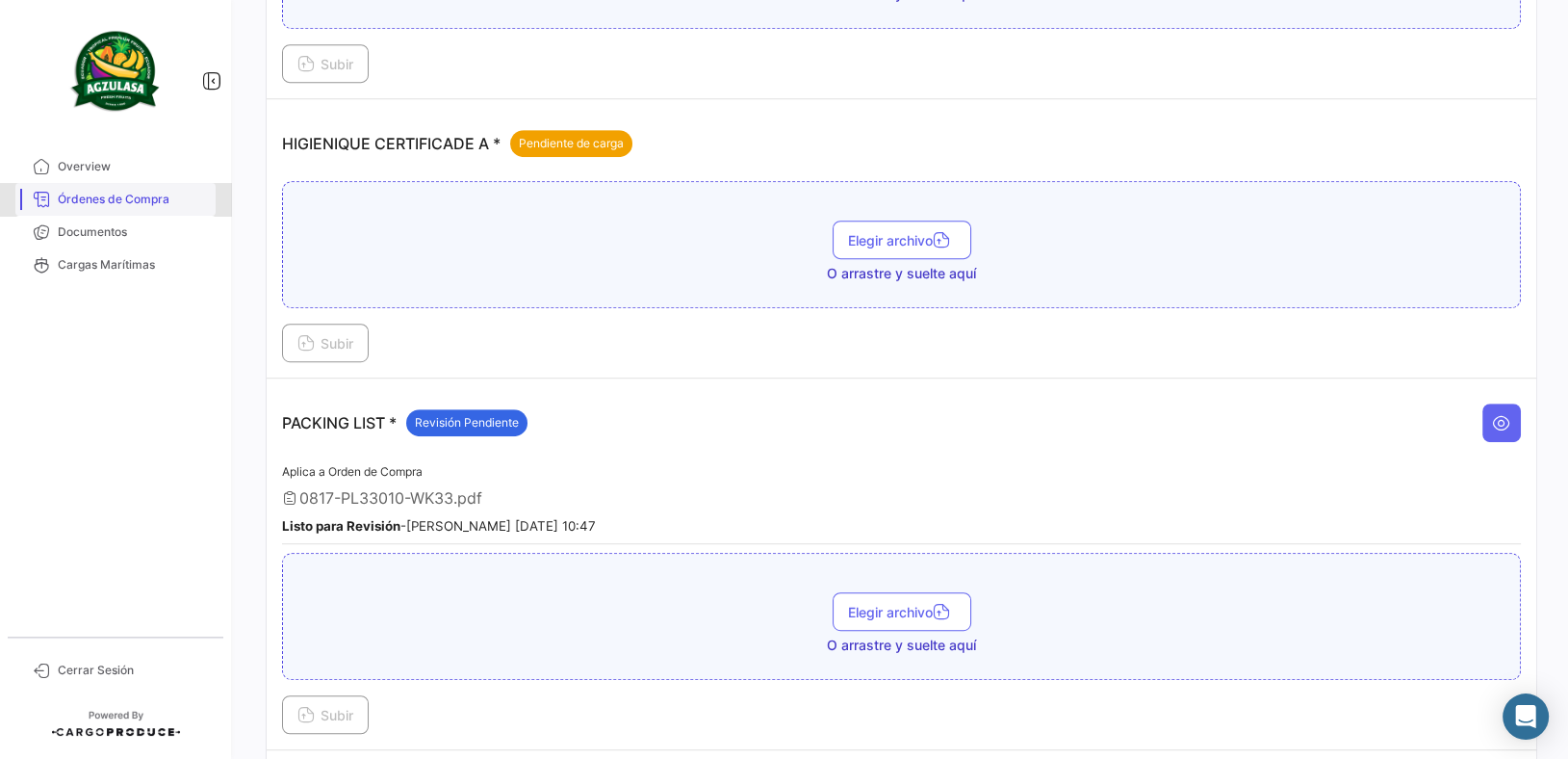
drag, startPoint x: 174, startPoint y: 199, endPoint x: 214, endPoint y: 190, distance: 41.0
click at [174, 199] on span "Órdenes de Compra" at bounding box center [132, 199] width 150 height 17
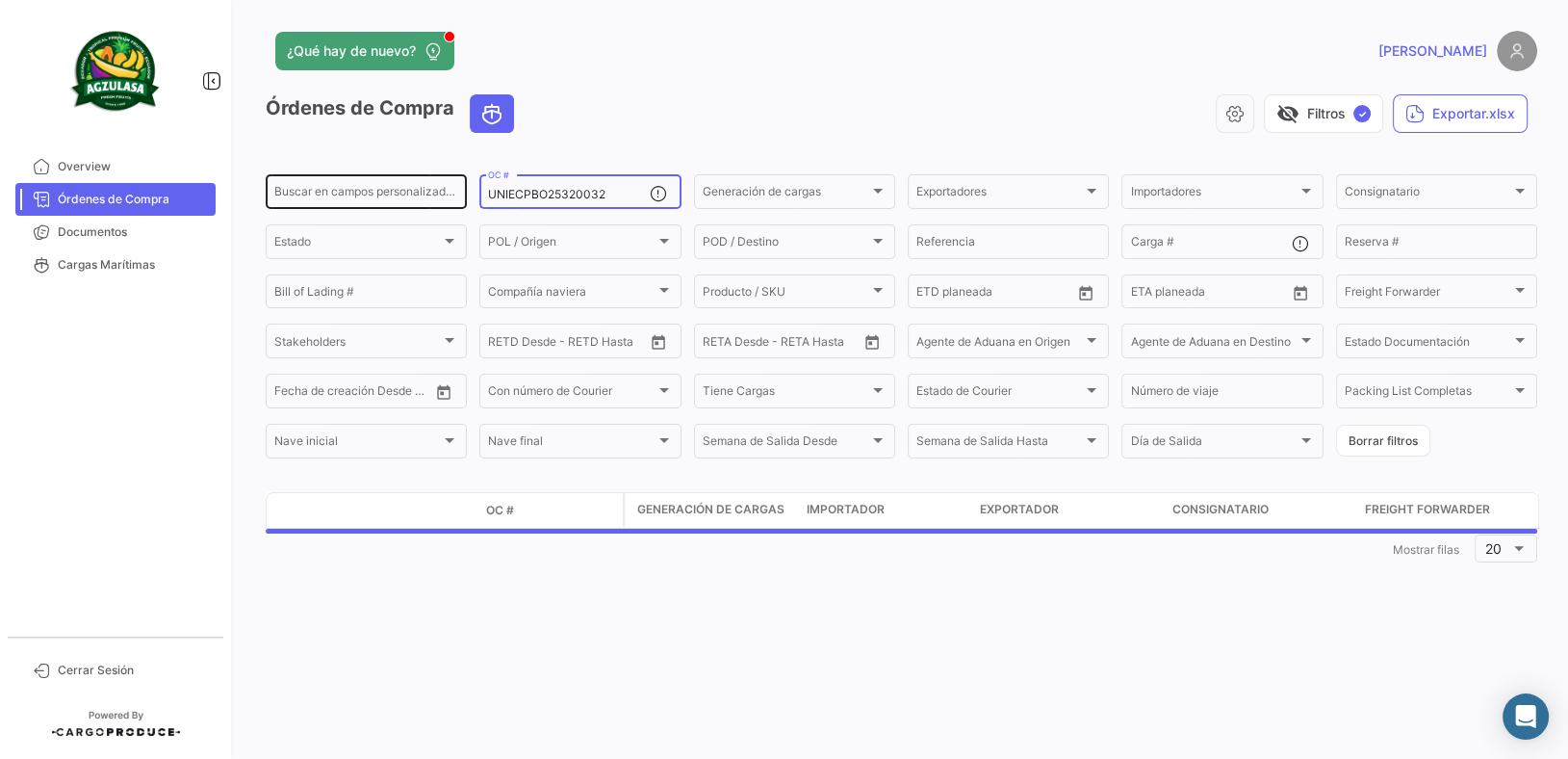
drag, startPoint x: 620, startPoint y: 194, endPoint x: 372, endPoint y: 204, distance: 248.2
click at [0, 0] on div "Buscar en campos personalizados... UNIECPBO25320032 OC # Generación de cargas G…" at bounding box center [0, 0] width 0 height 0
paste input "3"
type input "UNIECPBO25320033"
click at [707, 61] on div "¿Qué hay de nuevo?" at bounding box center [615, 51] width 699 height 39
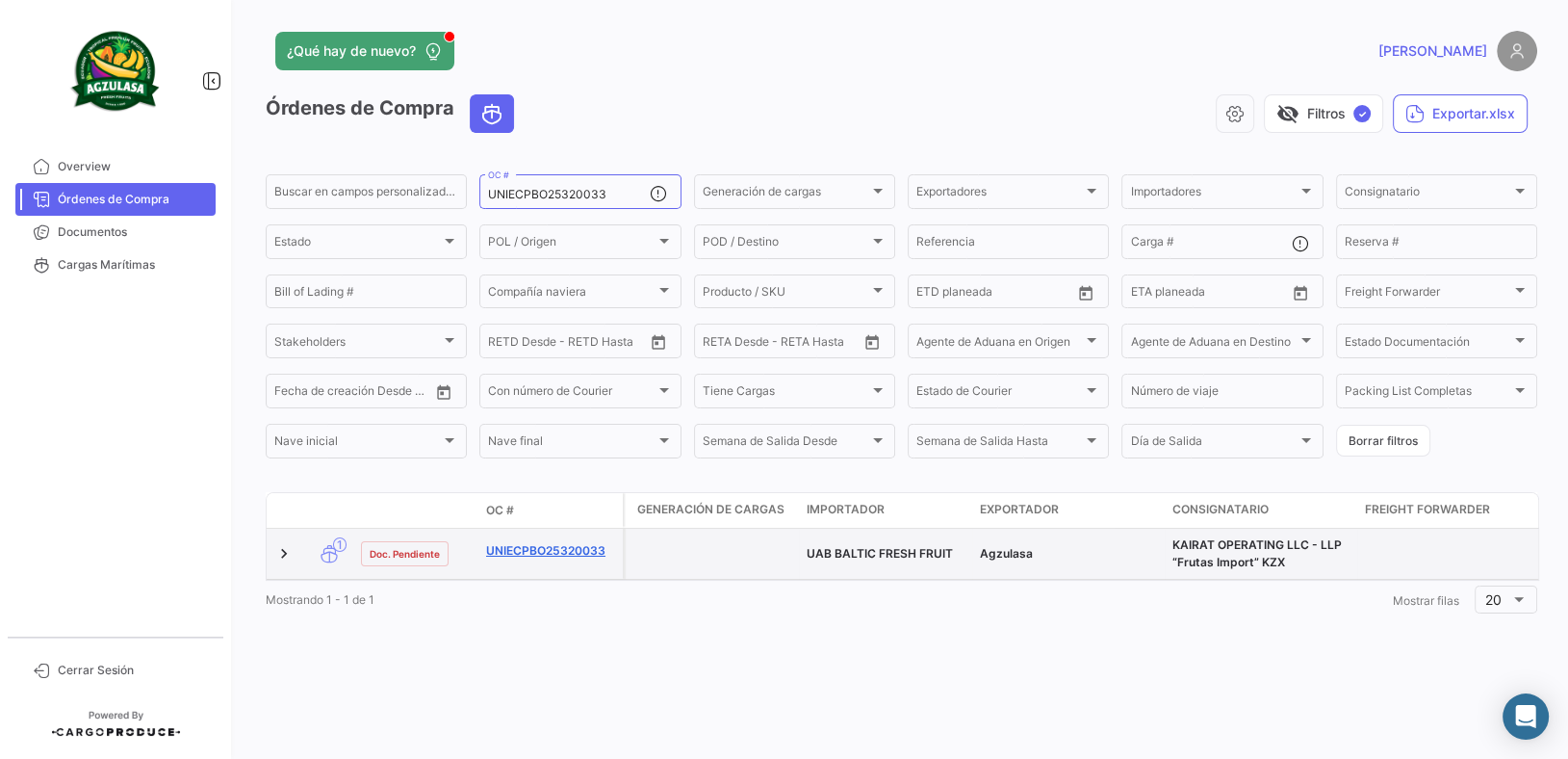
click at [595, 554] on link "UNIECPBO25320033" at bounding box center [551, 550] width 129 height 17
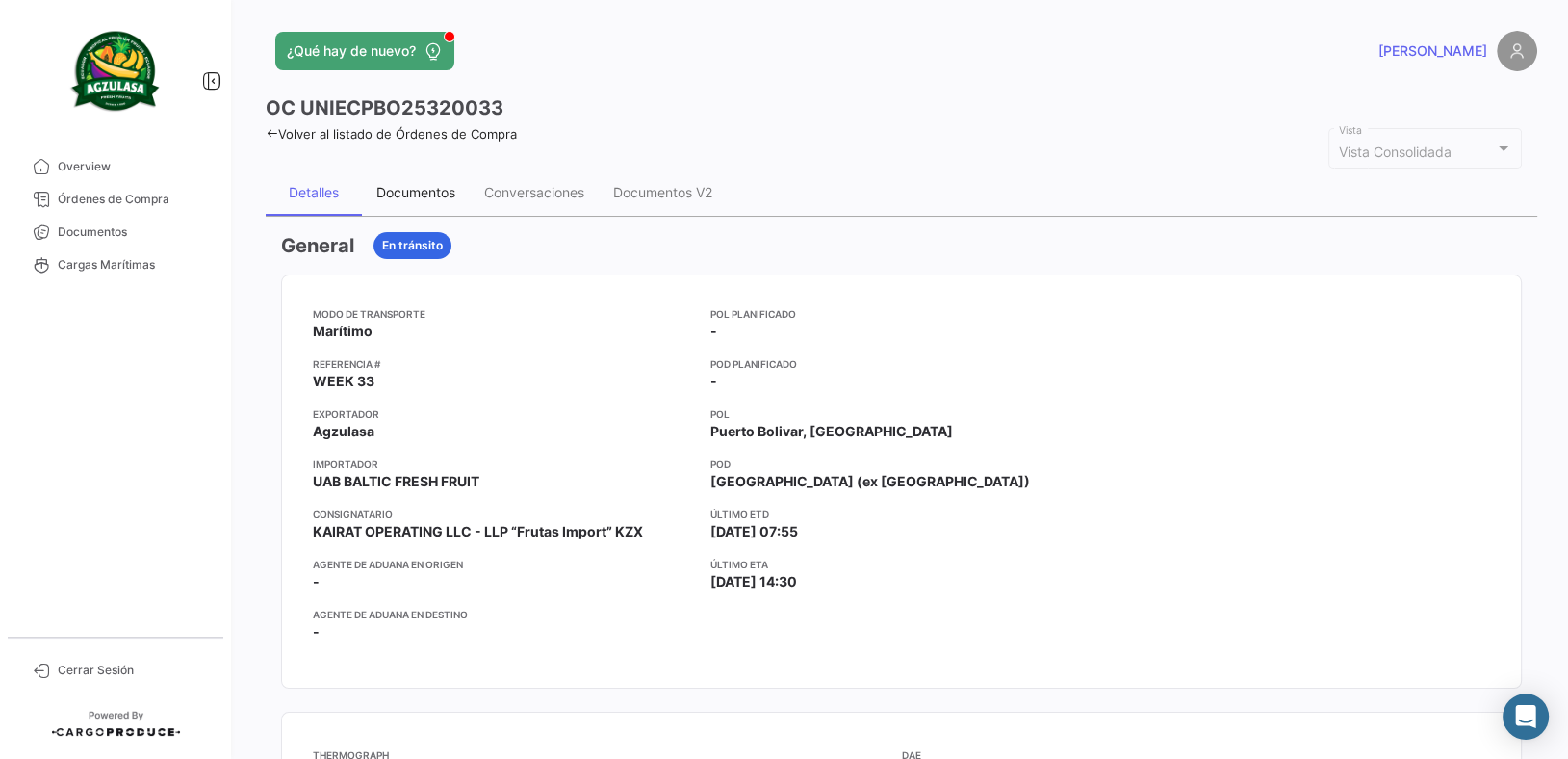
click at [455, 180] on div "Documentos" at bounding box center [416, 192] width 107 height 46
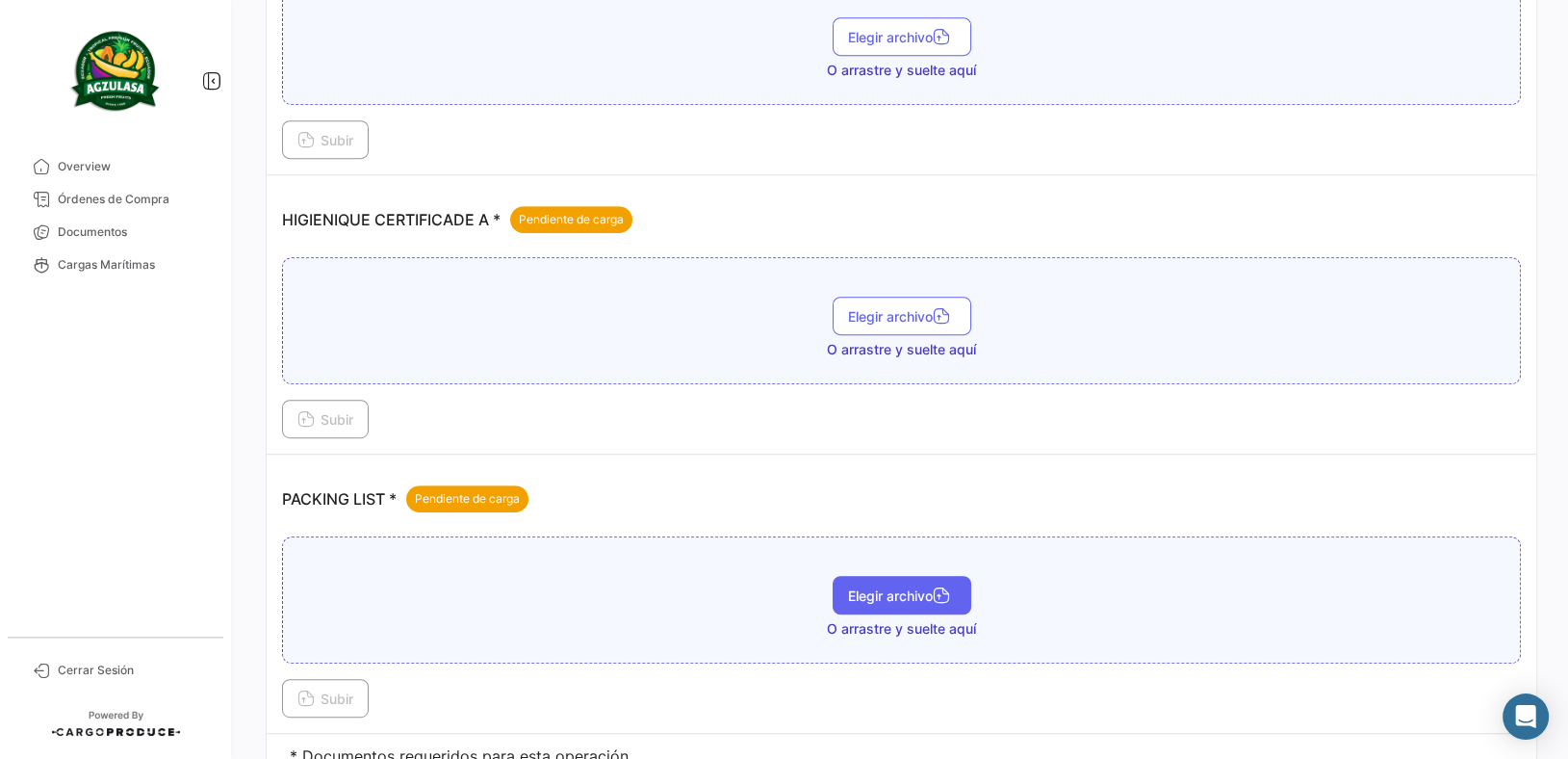
scroll to position [1145, 0]
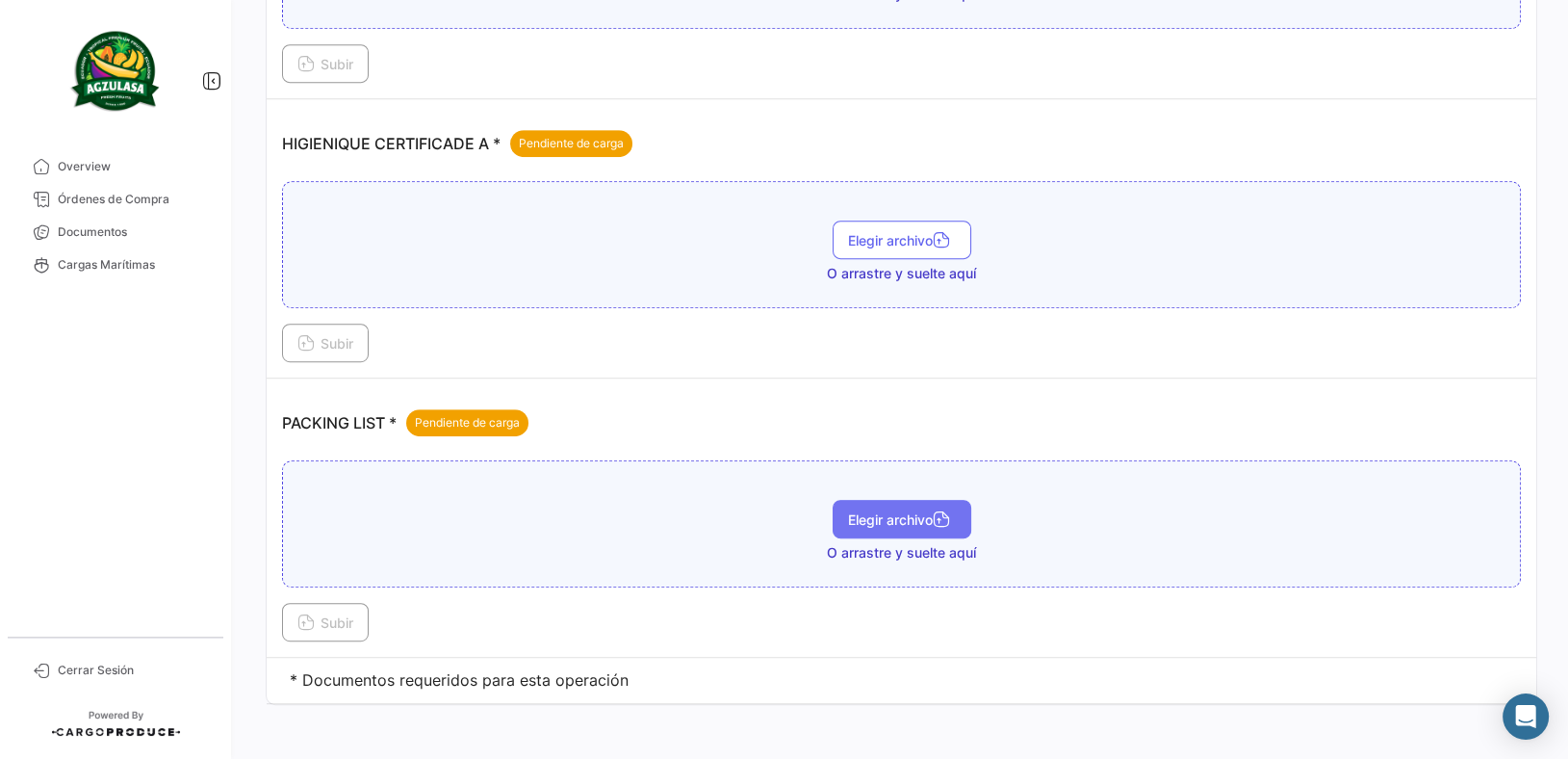
click at [861, 511] on span "Elegir archivo" at bounding box center [901, 519] width 107 height 16
click at [344, 627] on button "Subir" at bounding box center [325, 622] width 87 height 39
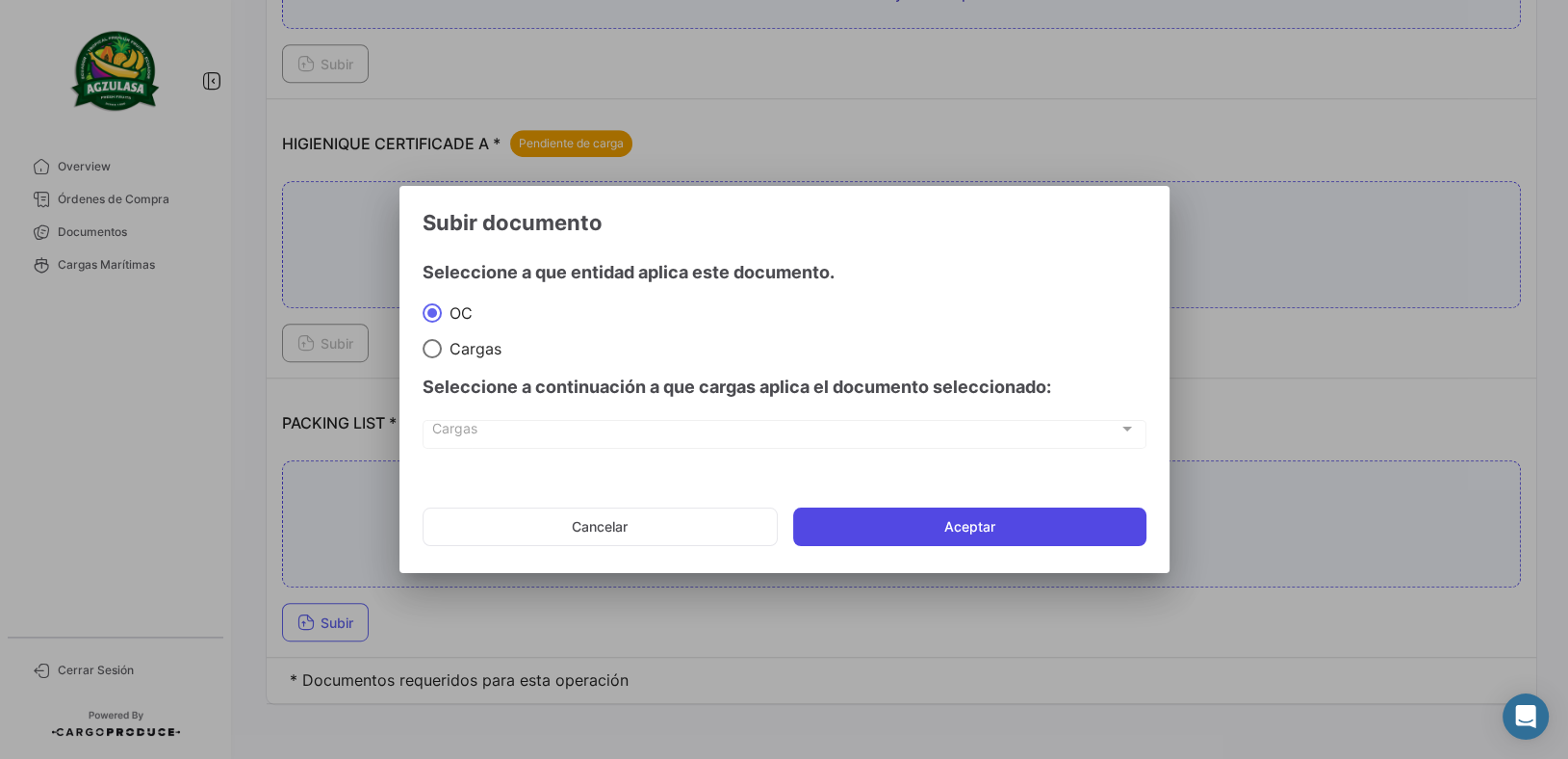
click at [906, 510] on button "Aceptar" at bounding box center [969, 526] width 353 height 39
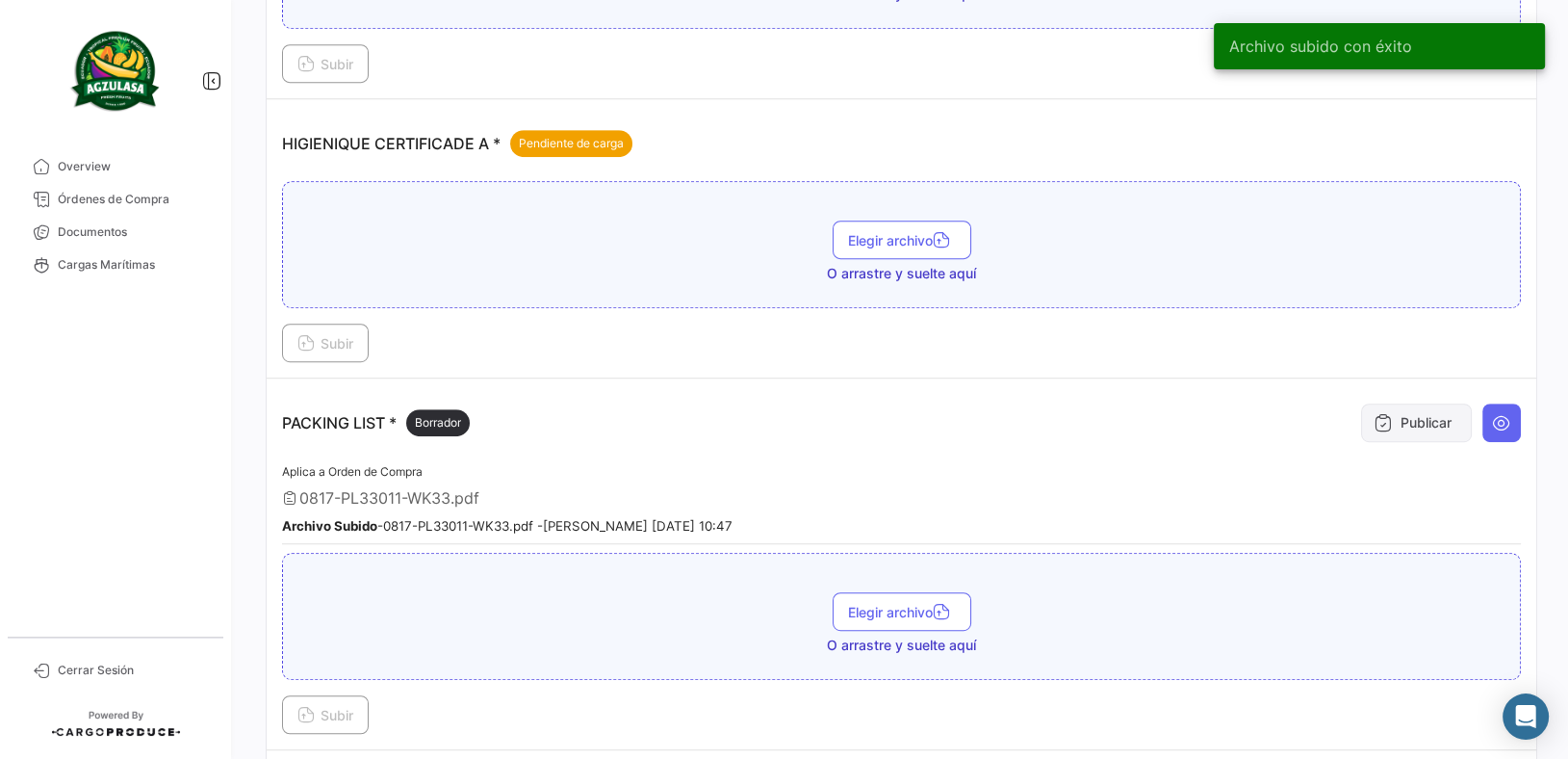
click at [1395, 403] on button "Publicar" at bounding box center [1416, 422] width 110 height 39
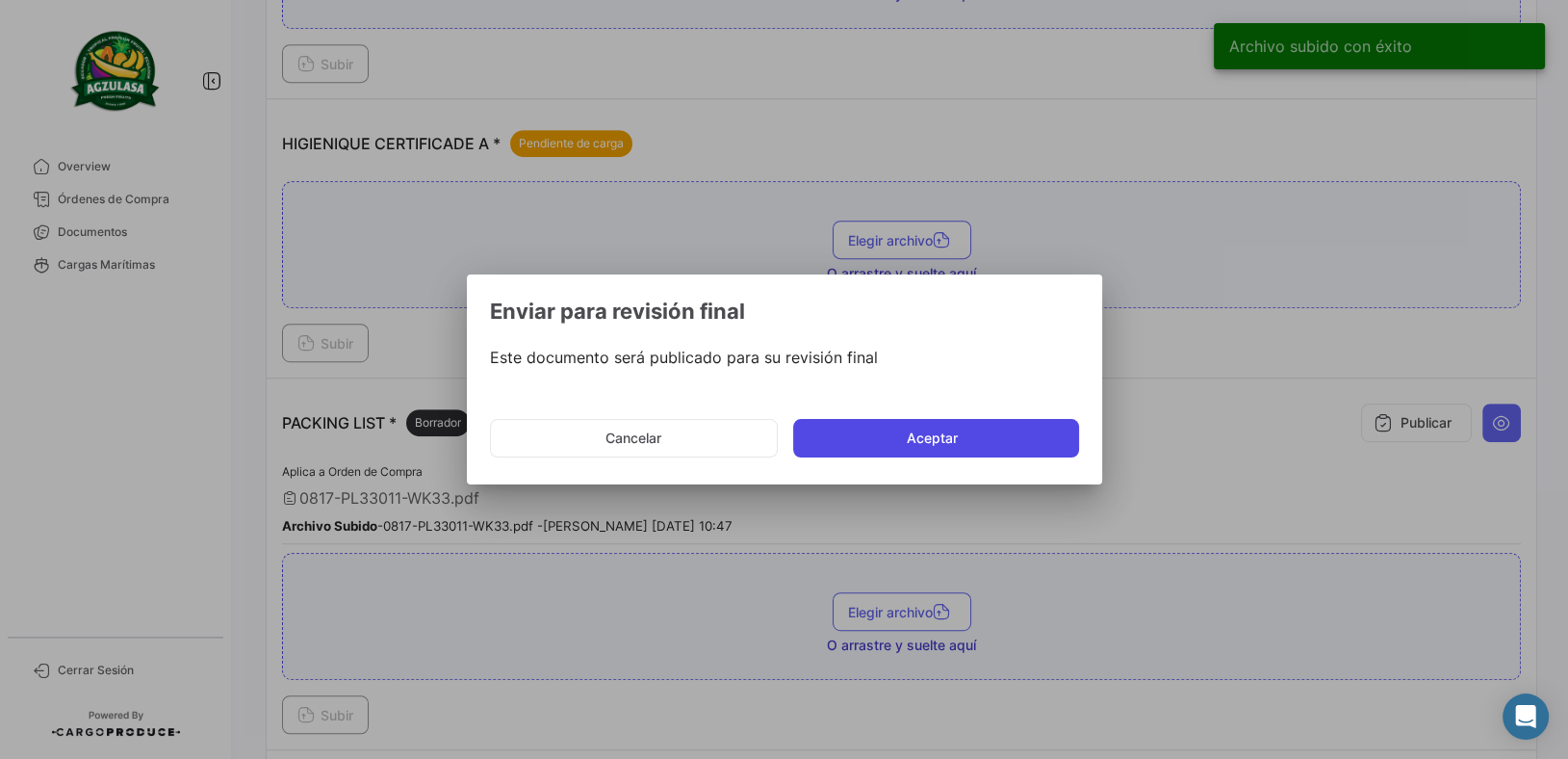
click at [916, 444] on button "Aceptar" at bounding box center [935, 438] width 286 height 39
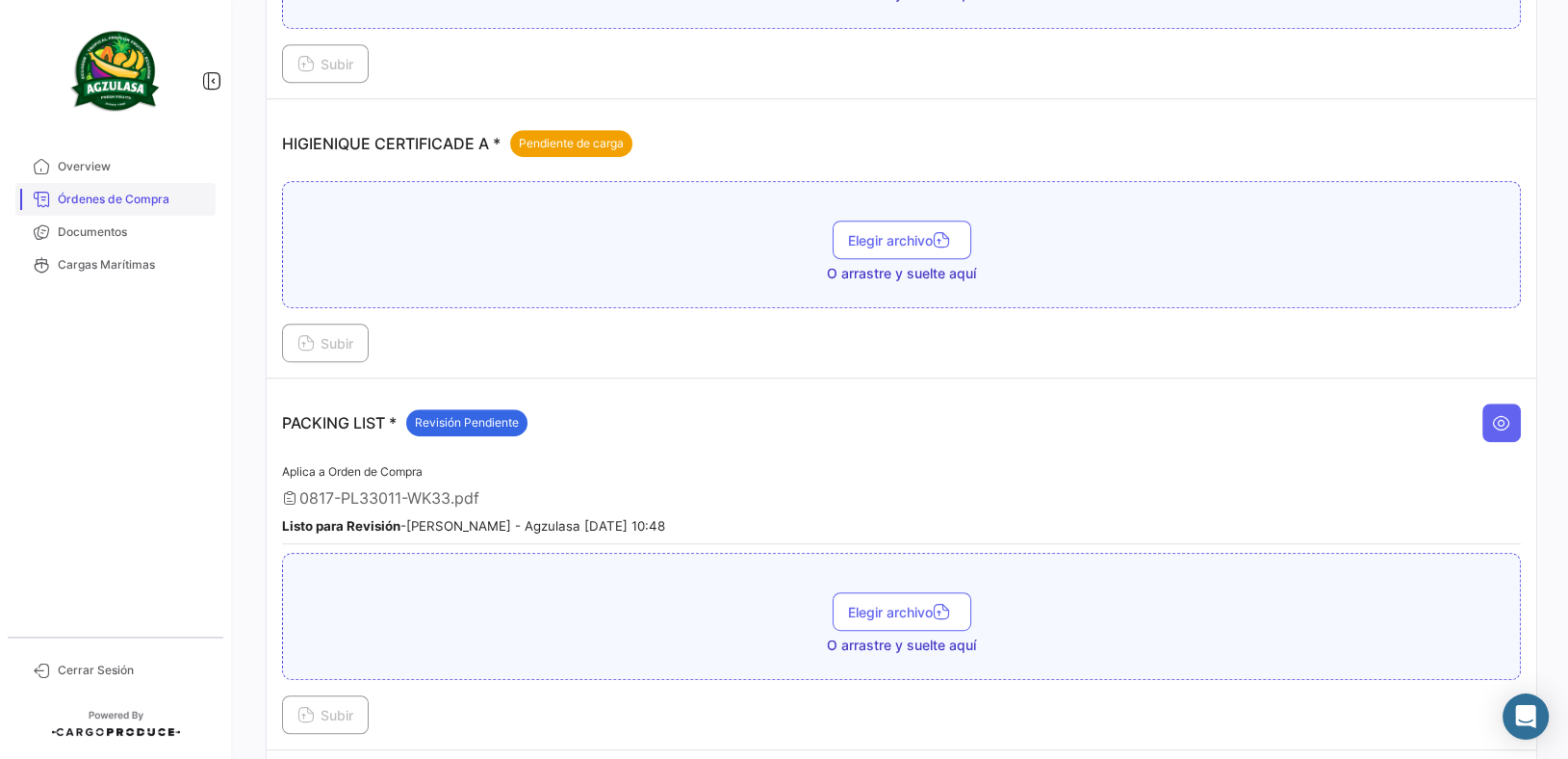
click at [179, 195] on span "Órdenes de Compra" at bounding box center [132, 199] width 150 height 17
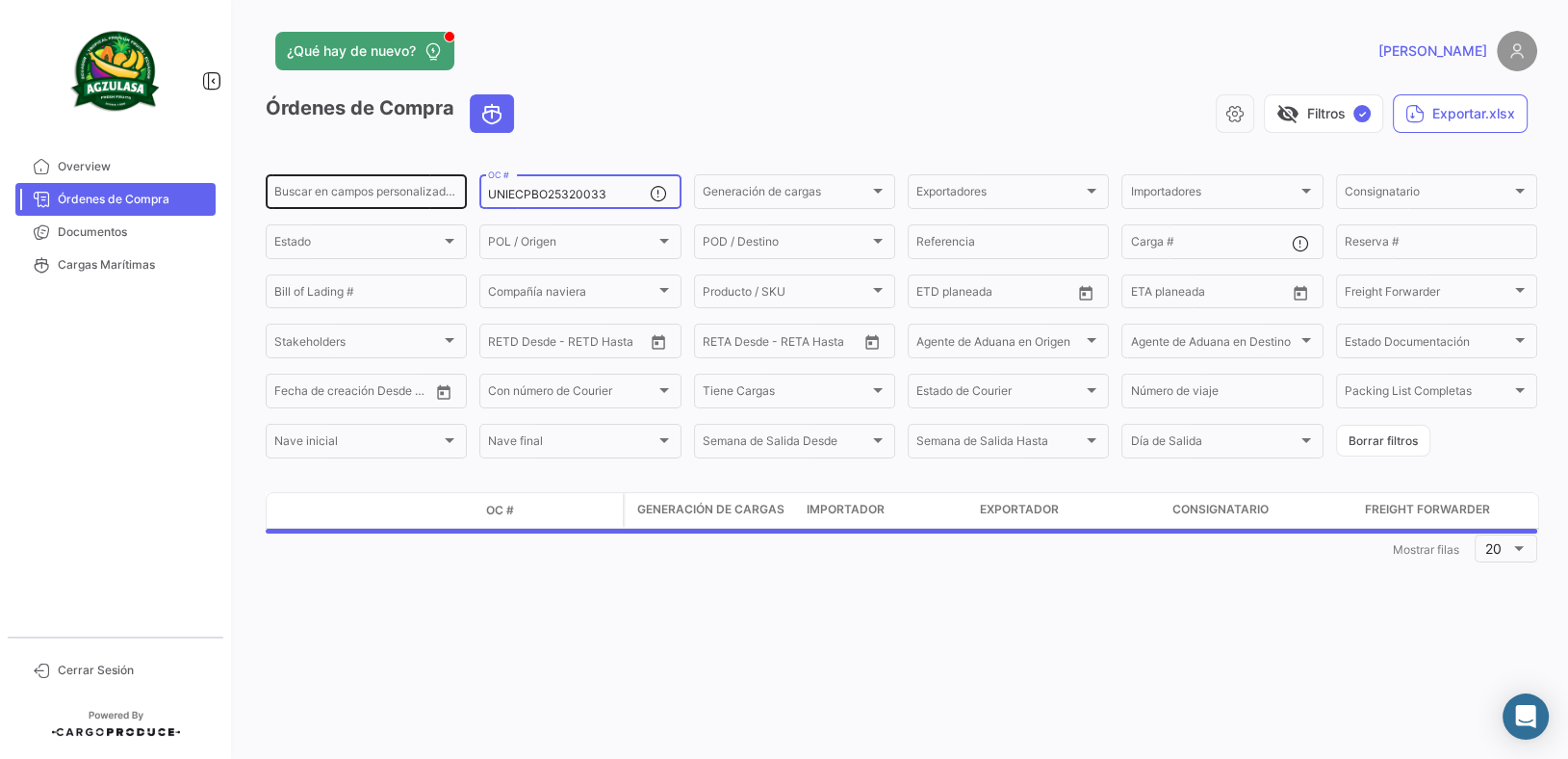
drag, startPoint x: 617, startPoint y: 198, endPoint x: 429, endPoint y: 189, distance: 188.2
click at [0, 0] on div "Buscar en campos personalizados... UNIECPBO25320033 OC # Generación de cargas G…" at bounding box center [0, 0] width 0 height 0
paste input "GYE25320036"
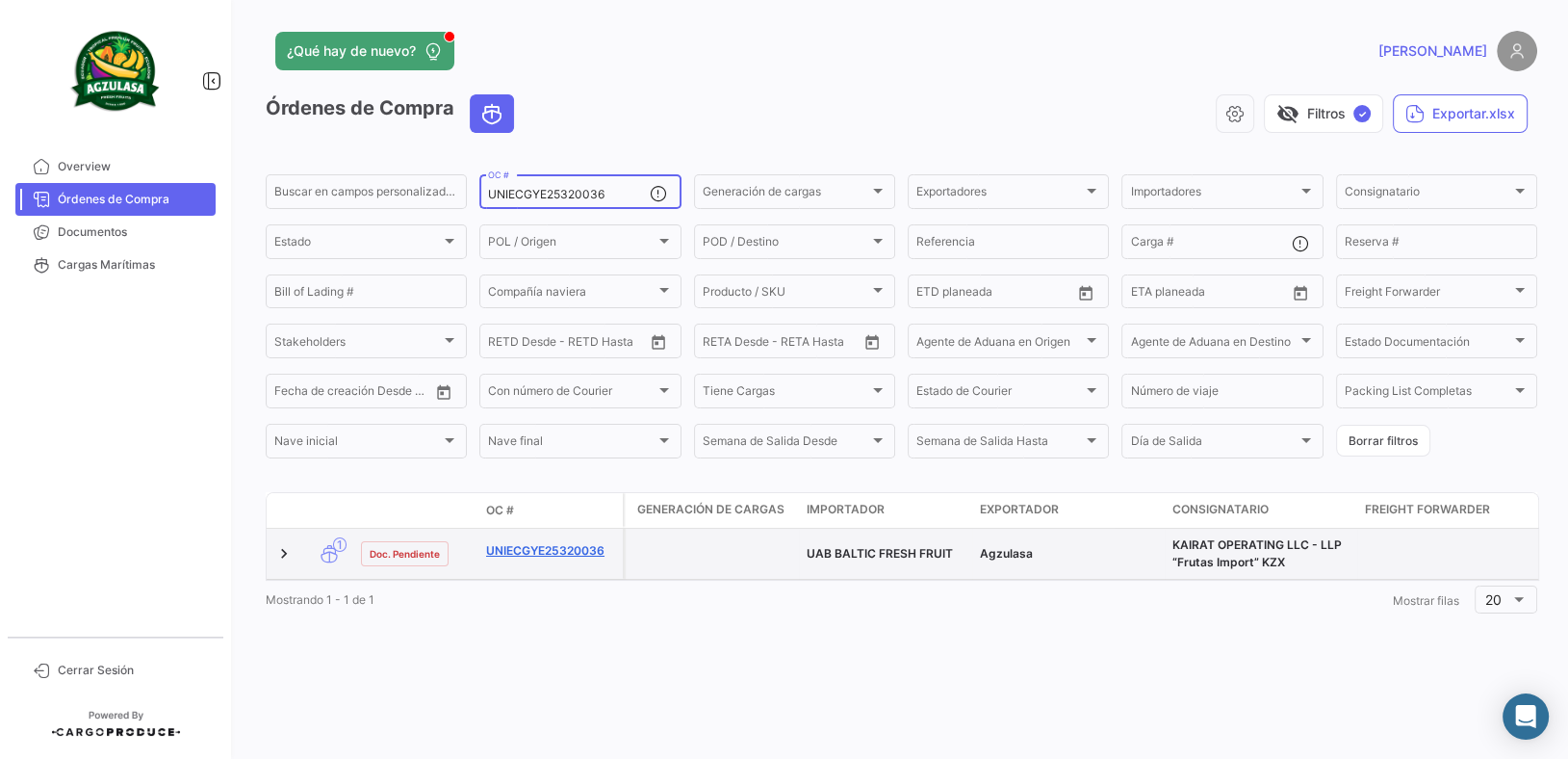
type input "UNIECGYE25320036"
click at [585, 557] on link "UNIECGYE25320036" at bounding box center [551, 550] width 129 height 17
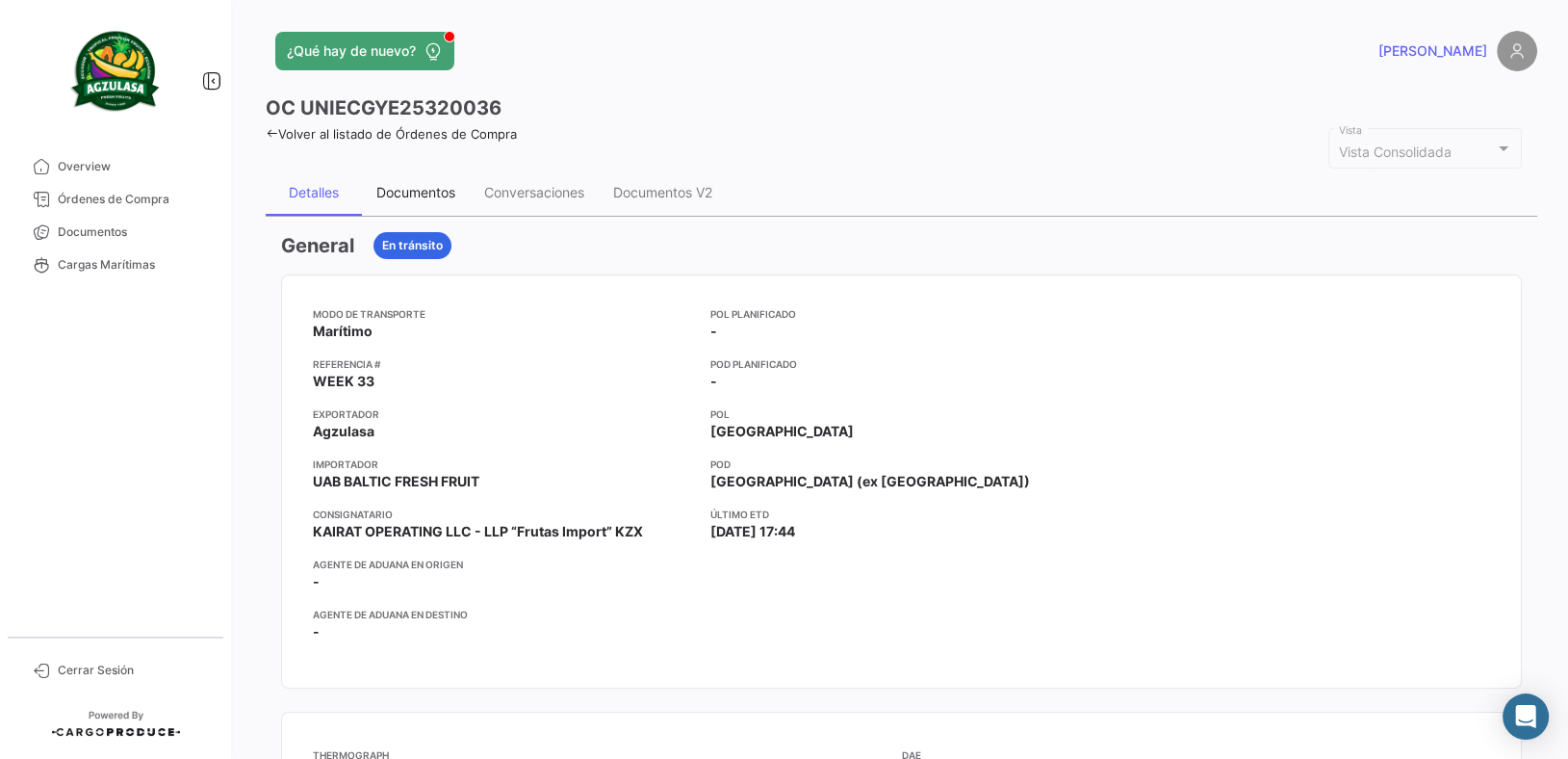
click at [415, 193] on div "Documentos" at bounding box center [415, 192] width 79 height 16
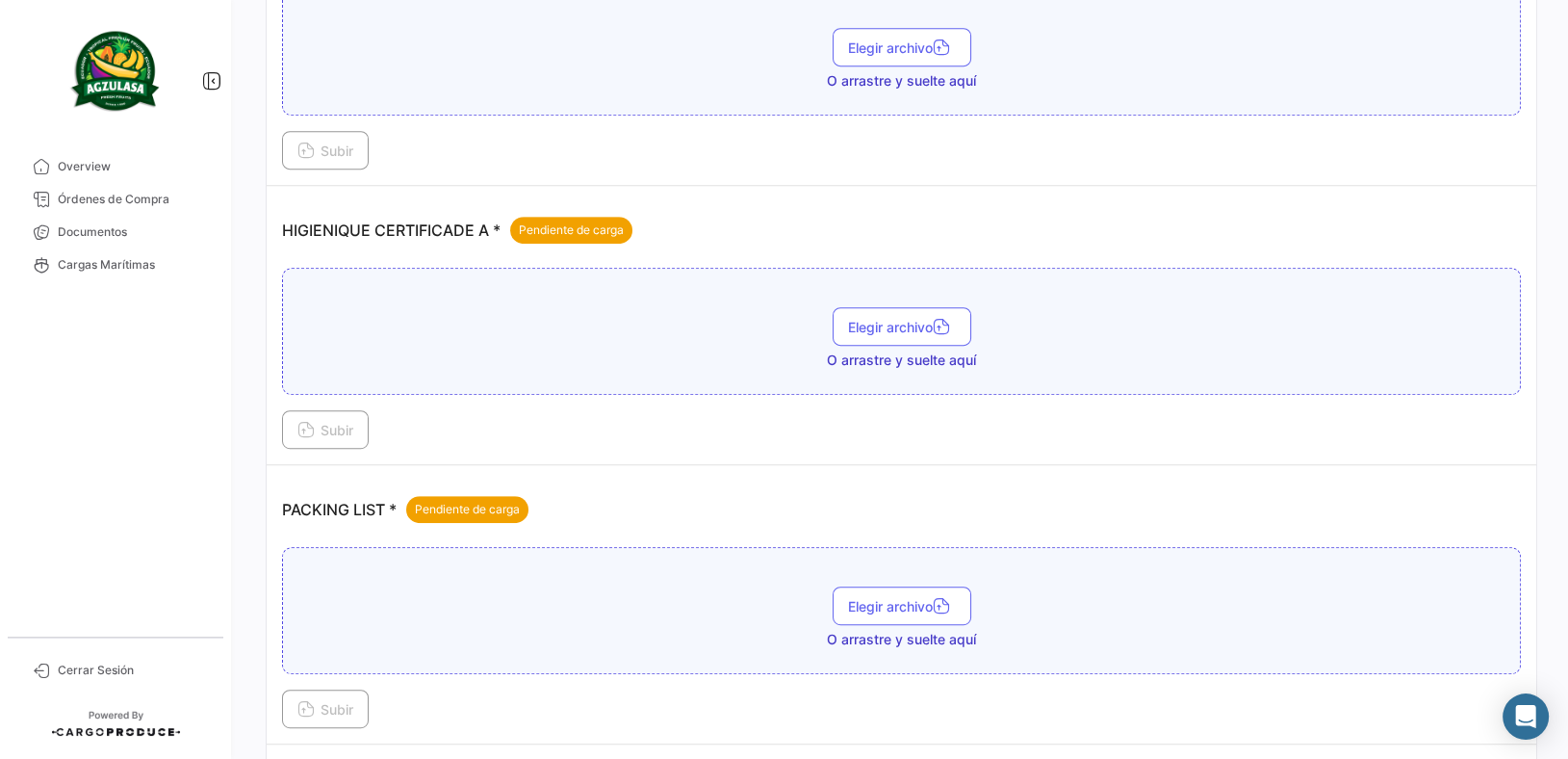
scroll to position [1145, 0]
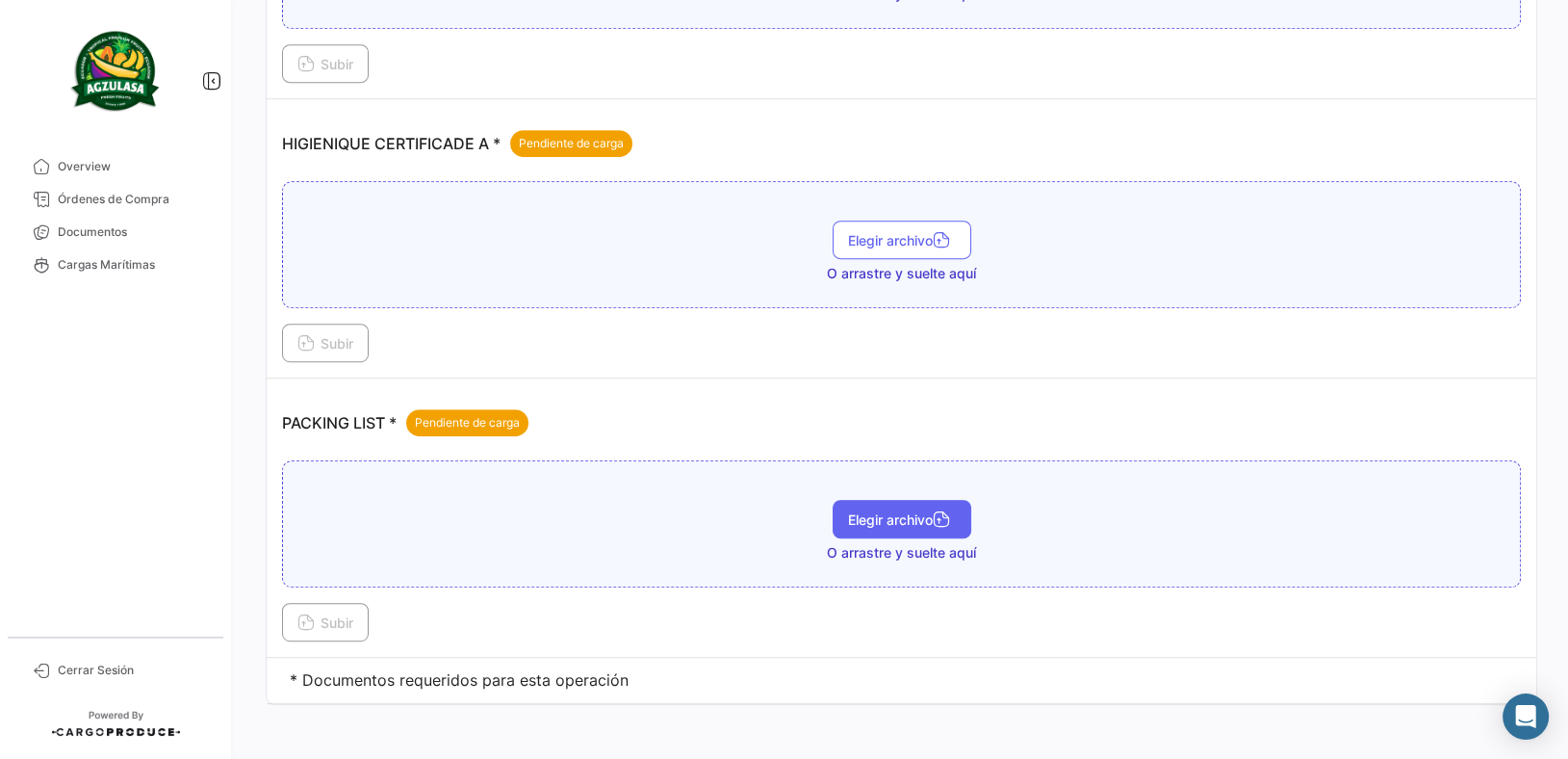
click at [897, 524] on button "Elegir archivo" at bounding box center [901, 518] width 138 height 39
click at [302, 615] on icon at bounding box center [305, 623] width 17 height 17
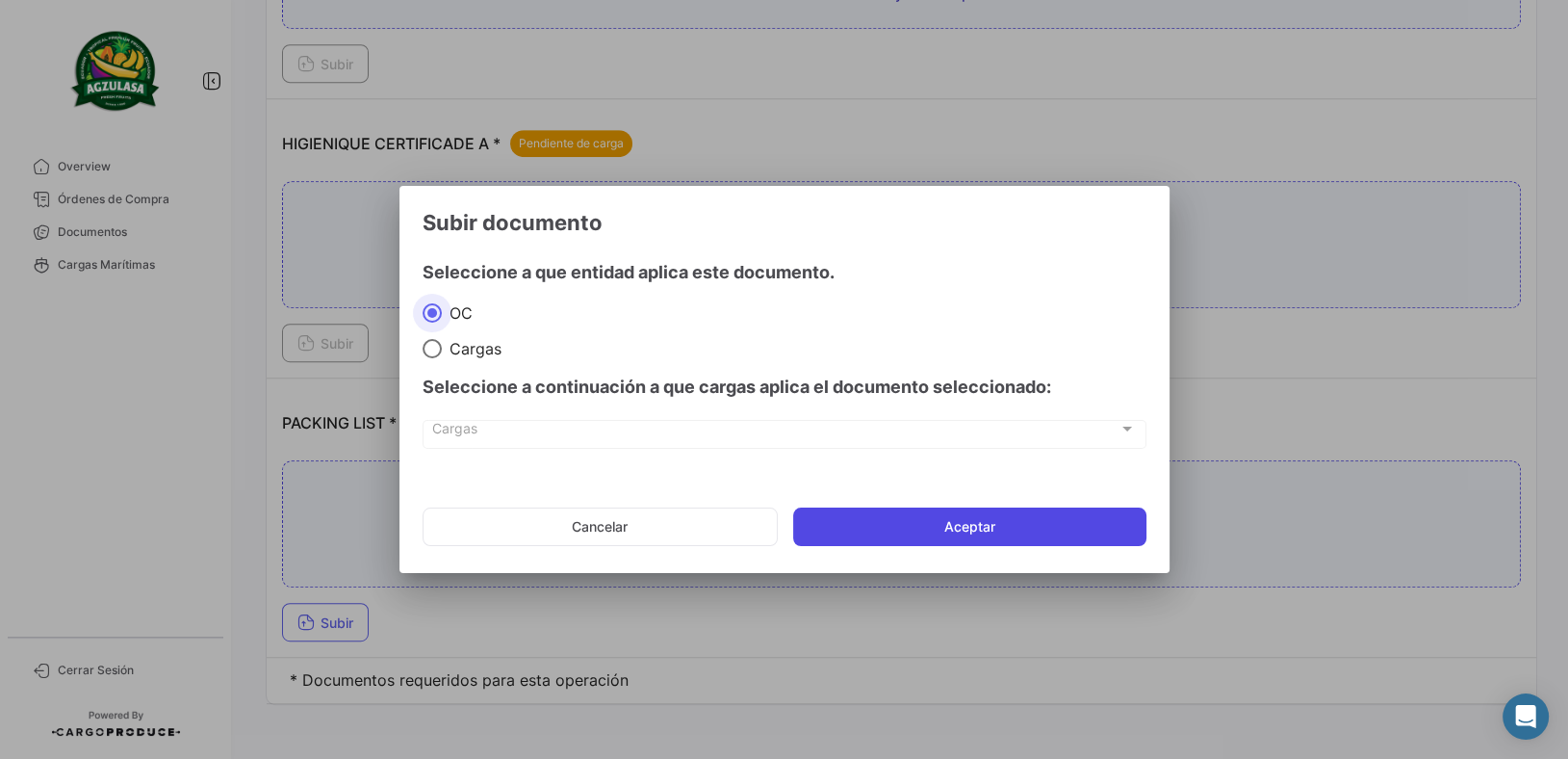
click at [1000, 532] on button "Aceptar" at bounding box center [969, 526] width 353 height 39
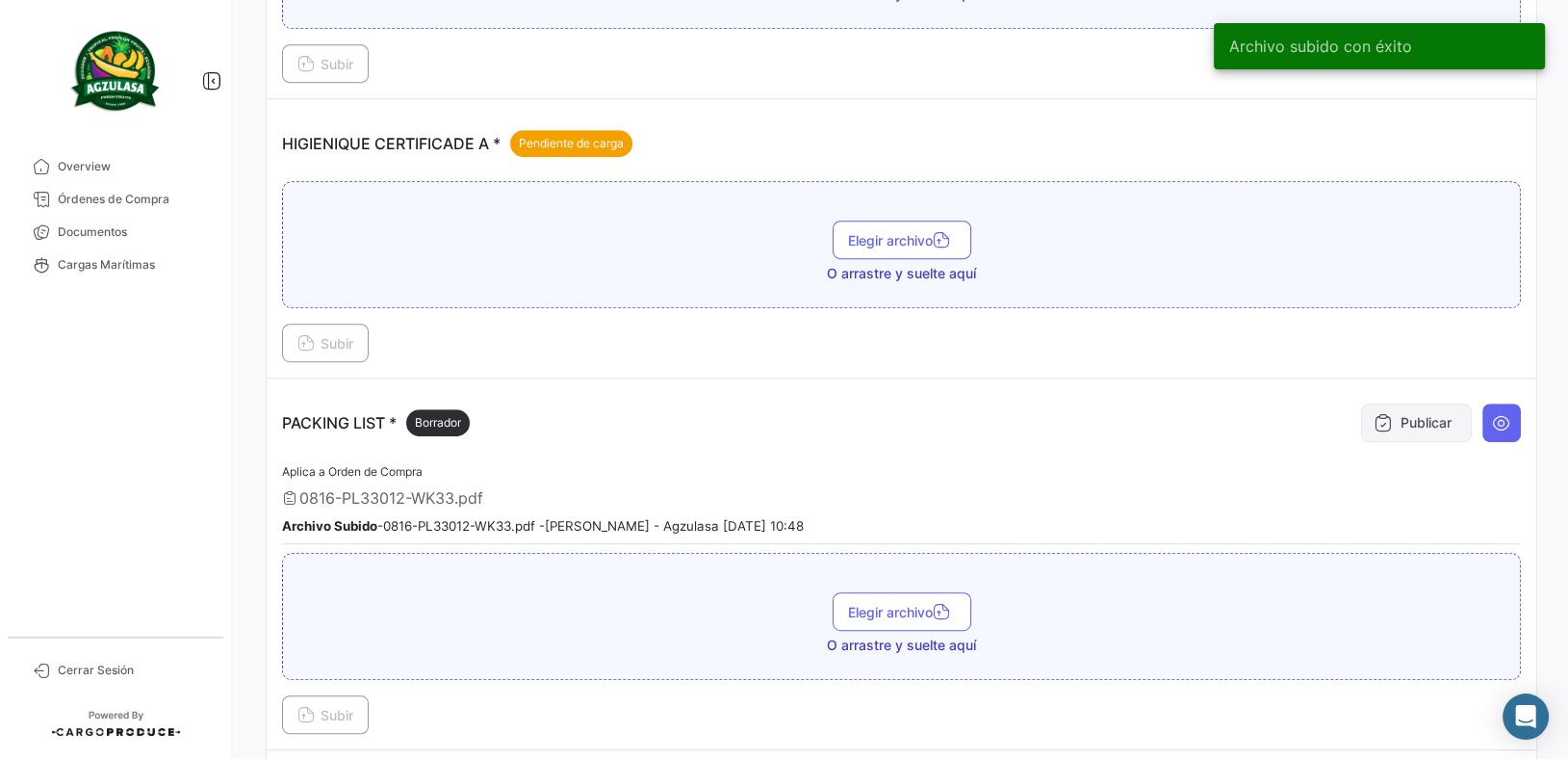
click at [1396, 406] on button "Publicar" at bounding box center [1416, 422] width 110 height 39
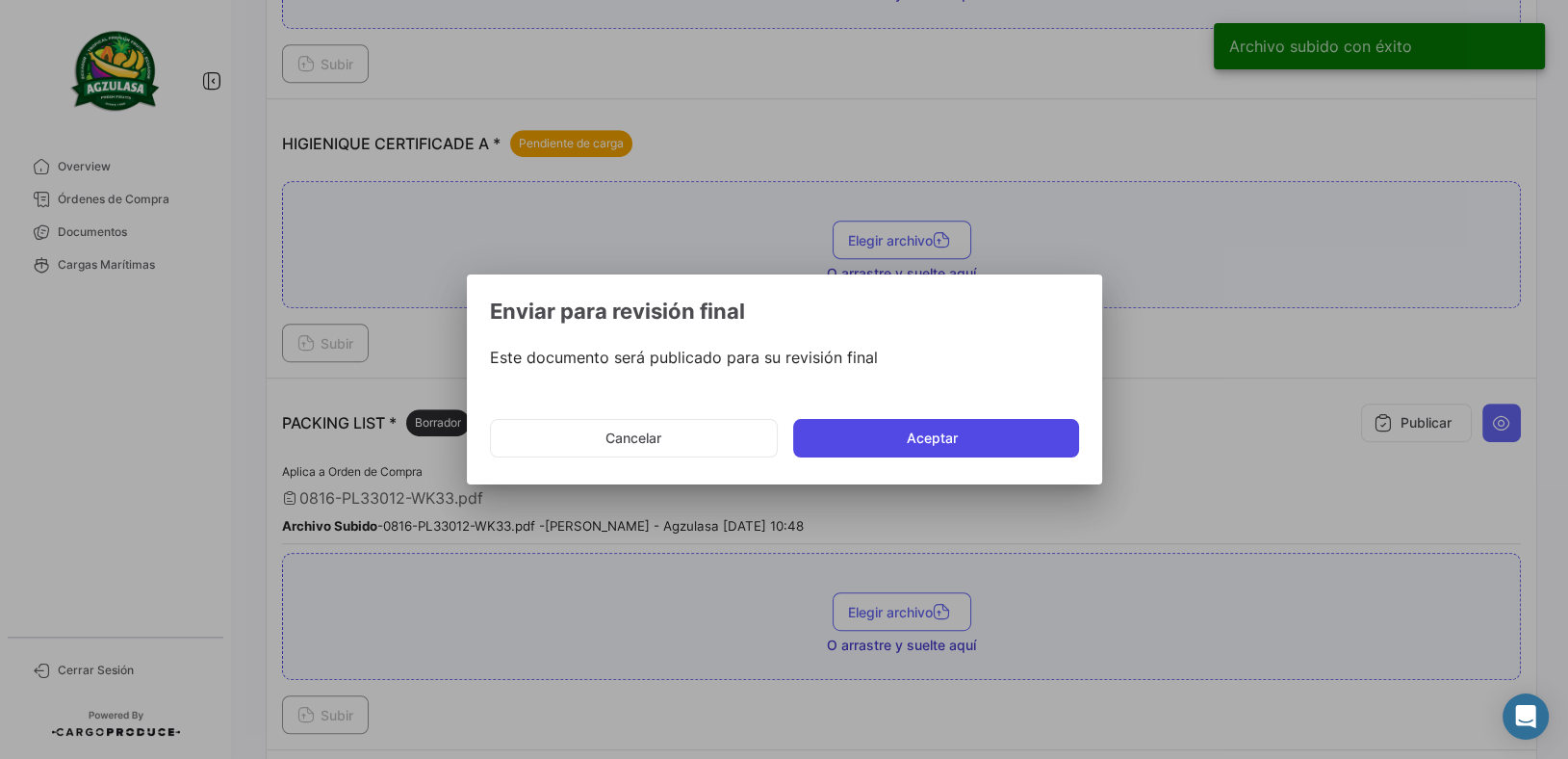
click at [943, 455] on button "Aceptar" at bounding box center [935, 438] width 286 height 39
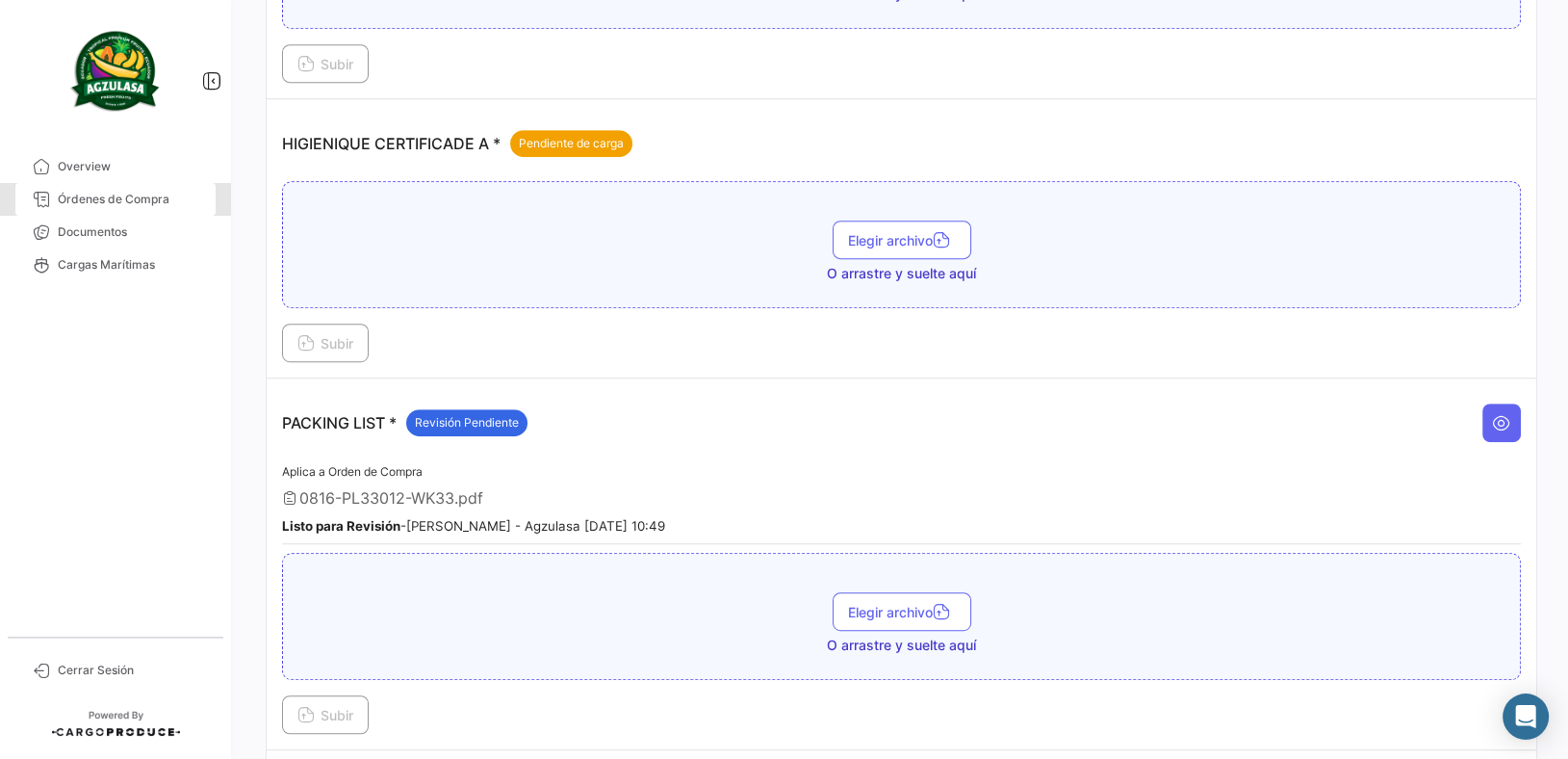
drag, startPoint x: 90, startPoint y: 197, endPoint x: 129, endPoint y: 13, distance: 188.1
click at [90, 196] on span "Órdenes de Compra" at bounding box center [132, 199] width 150 height 17
